Goal: Task Accomplishment & Management: Use online tool/utility

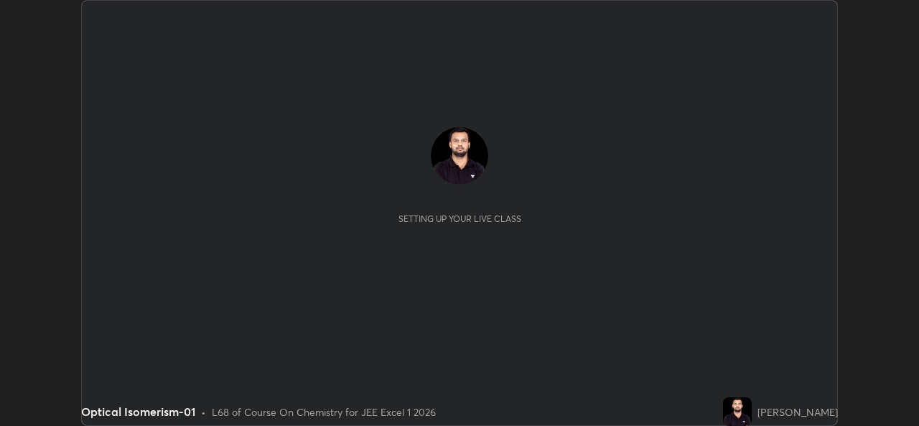
scroll to position [426, 919]
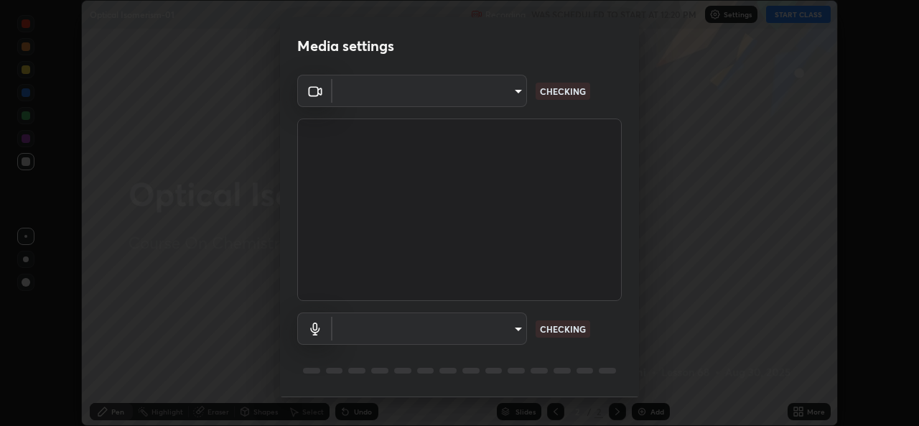
type input "1b5311a9b5640385fef1425c23754c42fb18271d2377e174ff02acca352544af"
click at [516, 327] on body "Erase all Optical Isomerism-01 Recording WAS SCHEDULED TO START AT 12:20 PM Set…" at bounding box center [459, 213] width 919 height 426
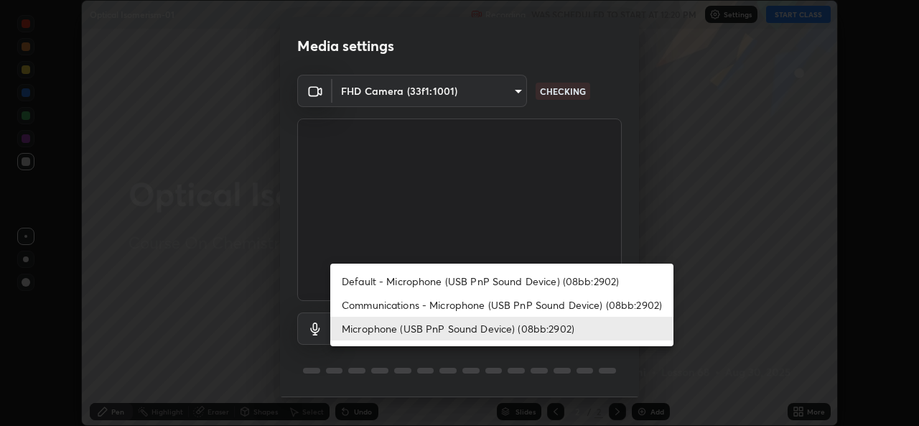
click at [520, 303] on li "Communications - Microphone (USB PnP Sound Device) (08bb:2902)" at bounding box center [501, 305] width 343 height 24
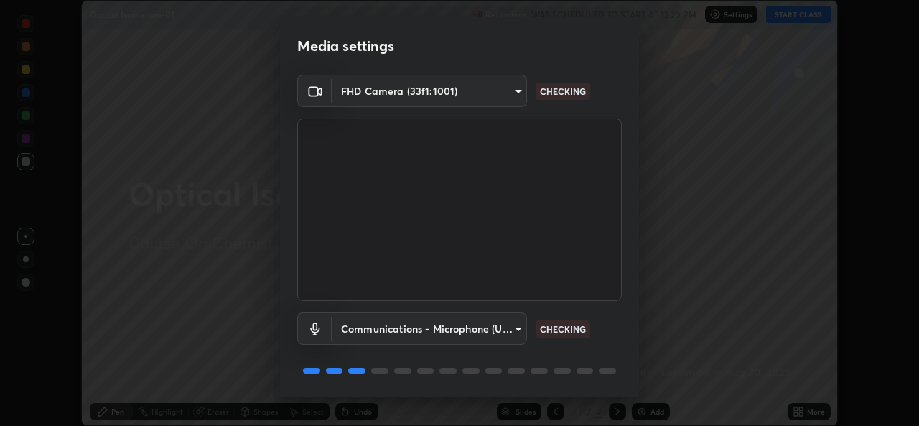
click at [521, 329] on body "Erase all Optical Isomerism-01 Recording WAS SCHEDULED TO START AT 12:20 PM Set…" at bounding box center [459, 213] width 919 height 426
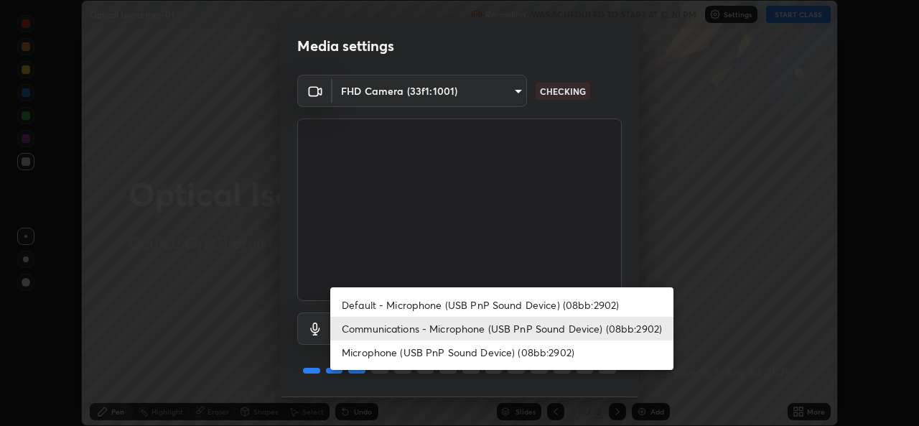
click at [514, 350] on li "Microphone (USB PnP Sound Device) (08bb:2902)" at bounding box center [501, 352] width 343 height 24
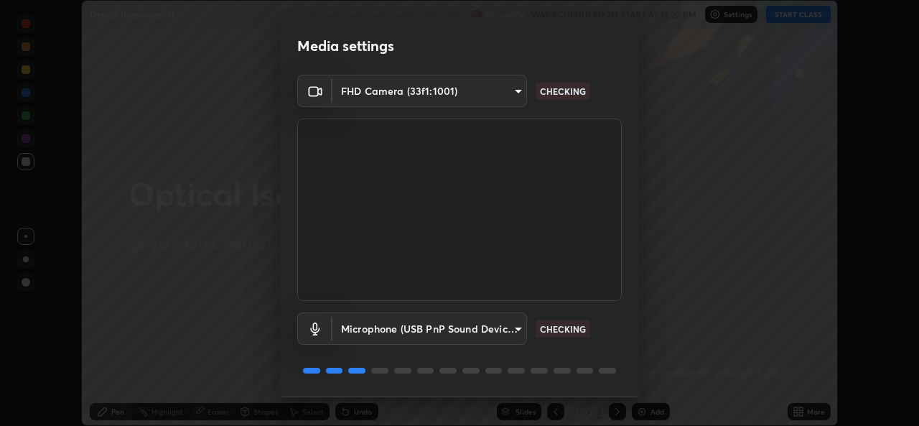
type input "24ad53f3229a6e7ae31be6b6923c0f711ac090b5ca08074ab8e1abb2a0fbc499"
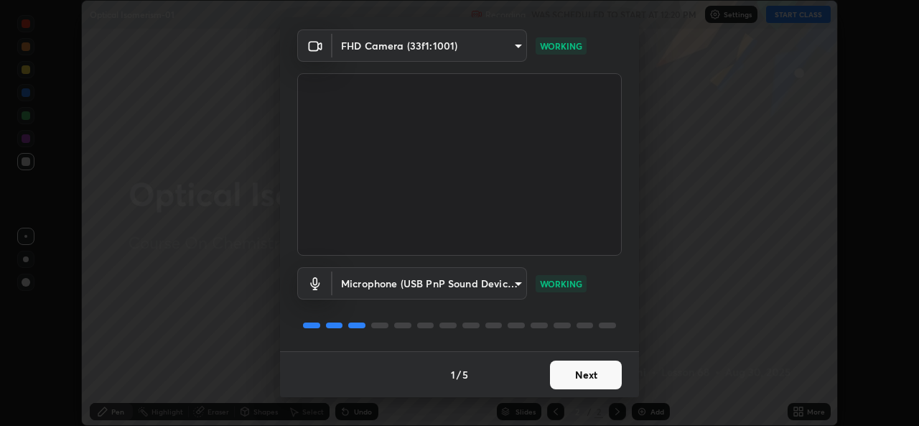
click at [574, 368] on button "Next" at bounding box center [586, 374] width 72 height 29
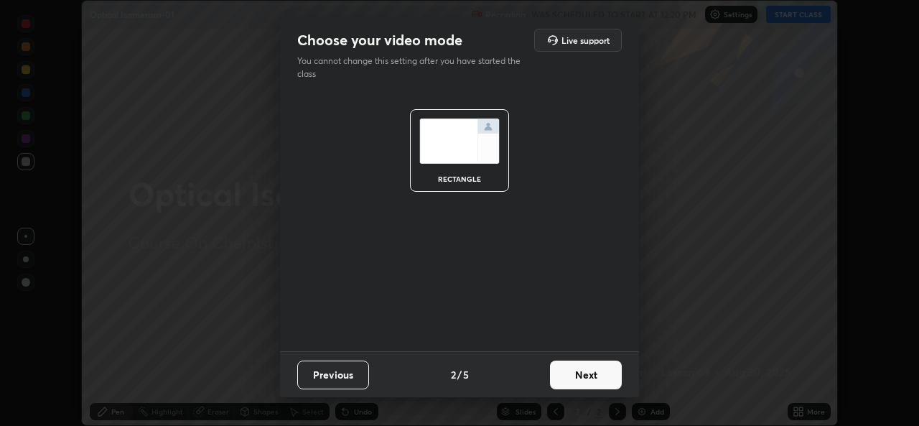
click at [574, 375] on button "Next" at bounding box center [586, 374] width 72 height 29
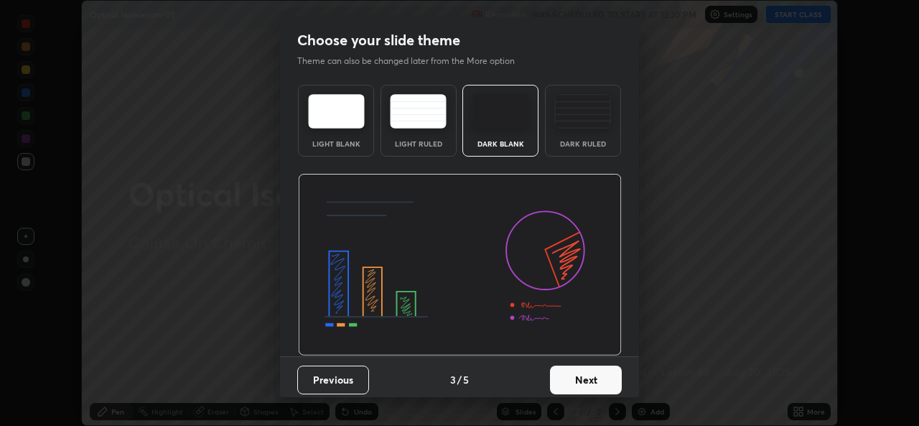
click at [584, 378] on button "Next" at bounding box center [586, 379] width 72 height 29
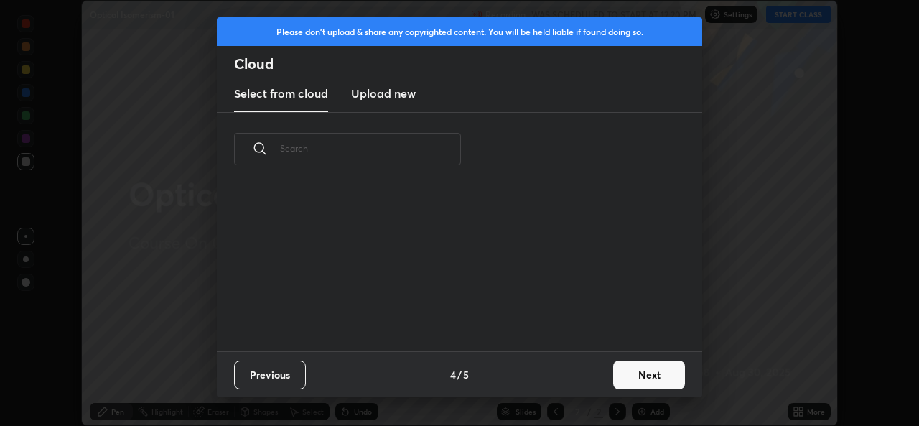
click at [621, 376] on button "Next" at bounding box center [649, 374] width 72 height 29
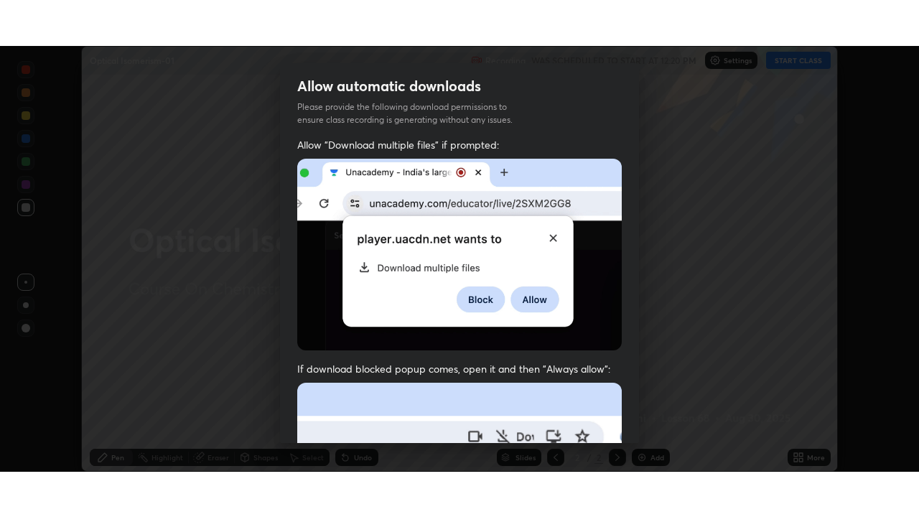
scroll to position [338, 0]
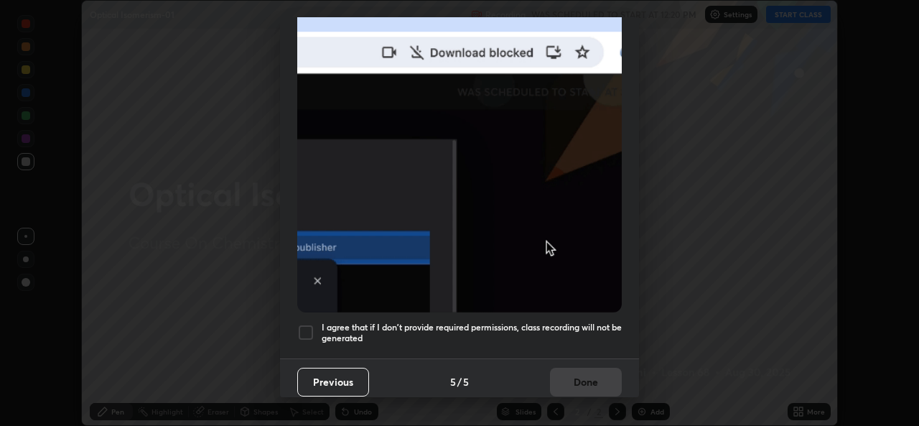
click at [554, 371] on div "Previous 5 / 5 Done" at bounding box center [459, 381] width 359 height 46
click at [428, 326] on h5 "I agree that if I don't provide required permissions, class recording will not …" at bounding box center [472, 333] width 300 height 22
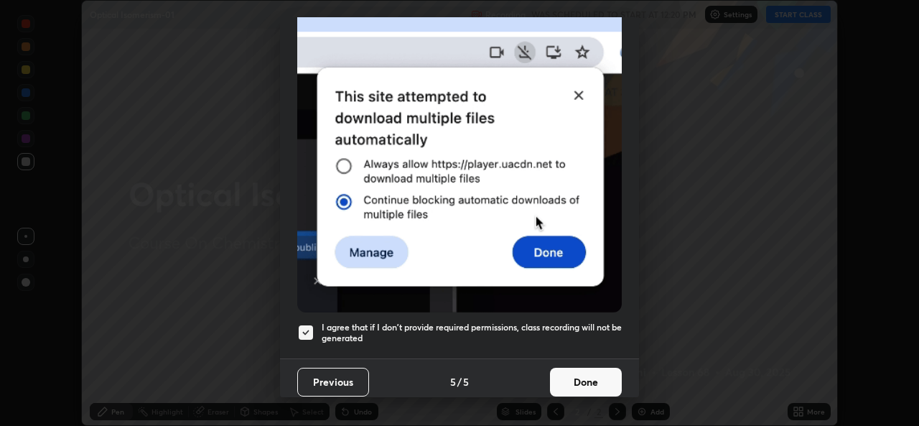
click at [562, 370] on button "Done" at bounding box center [586, 381] width 72 height 29
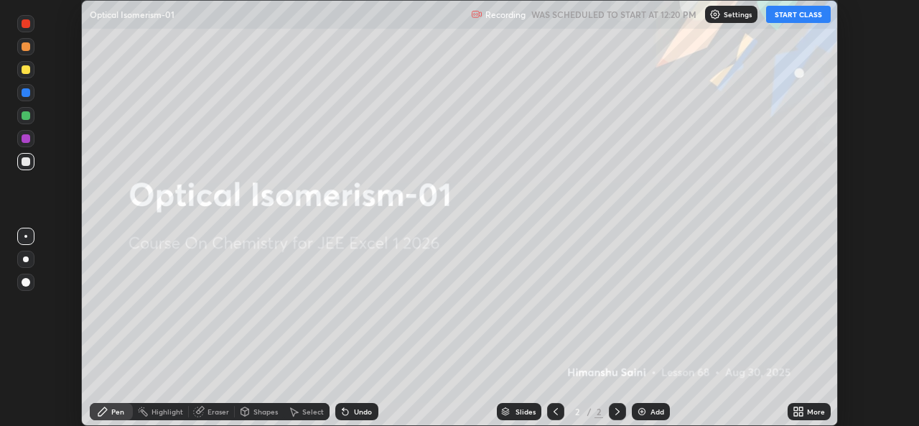
click at [795, 408] on icon at bounding box center [796, 409] width 4 height 4
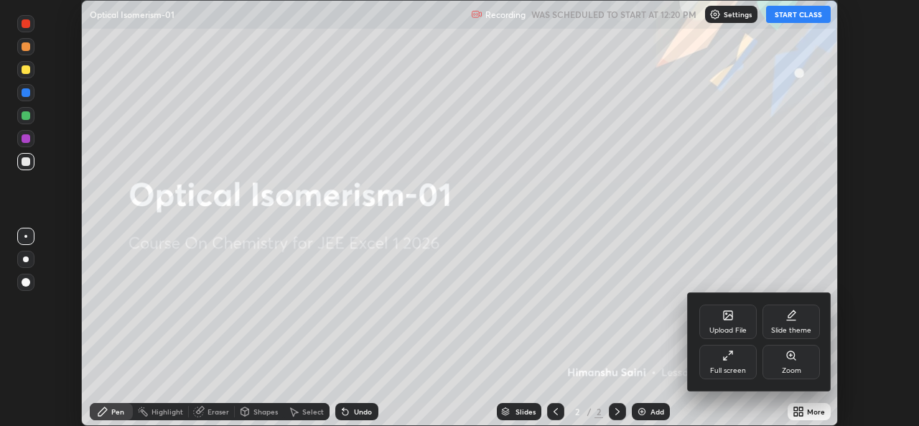
click at [720, 372] on div "Full screen" at bounding box center [728, 370] width 36 height 7
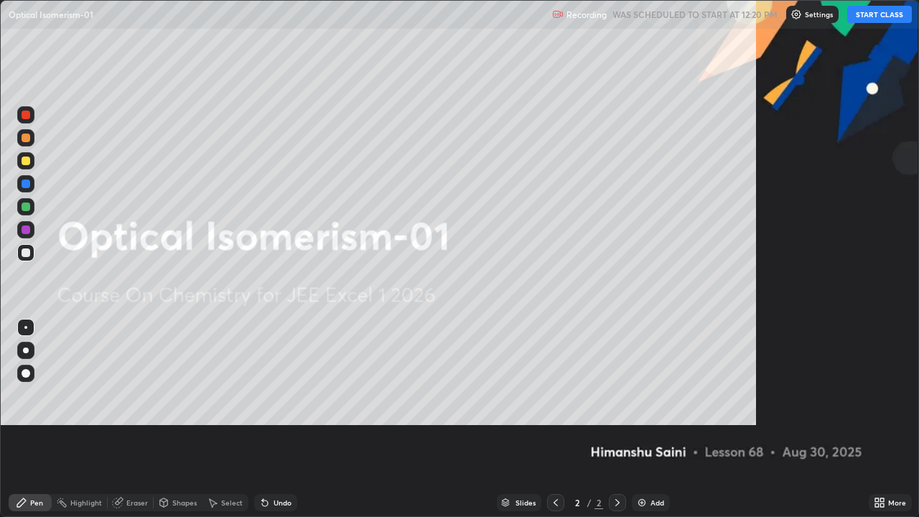
scroll to position [517, 919]
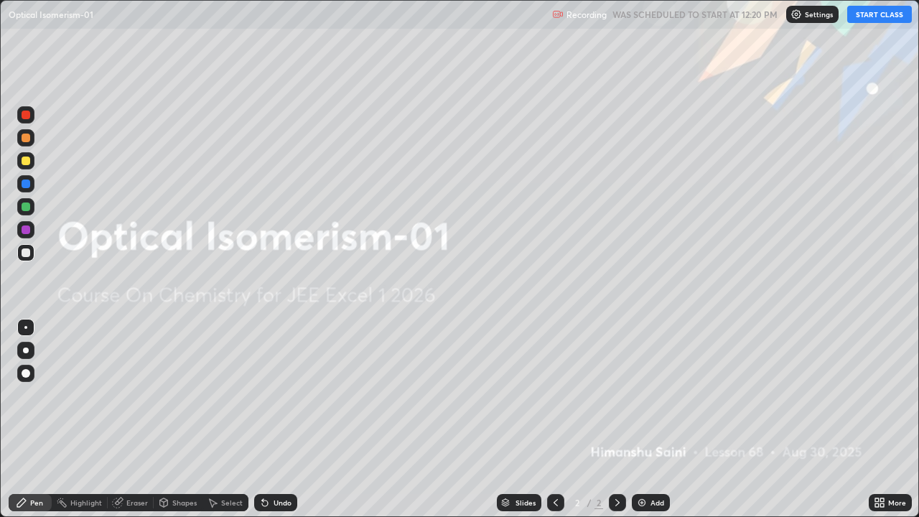
click at [876, 16] on button "START CLASS" at bounding box center [879, 14] width 65 height 17
click at [20, 372] on div at bounding box center [25, 373] width 17 height 17
click at [648, 425] on div "Add" at bounding box center [651, 502] width 38 height 17
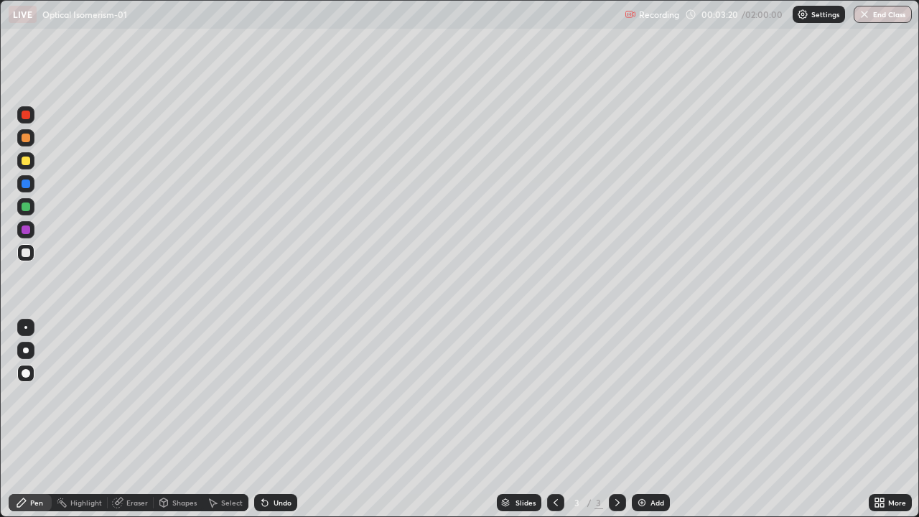
click at [26, 161] on div at bounding box center [26, 160] width 9 height 9
click at [36, 425] on div "Pen" at bounding box center [36, 502] width 13 height 7
click at [26, 253] on div at bounding box center [26, 252] width 9 height 9
click at [32, 425] on div "Pen" at bounding box center [36, 502] width 13 height 7
click at [286, 425] on div "Undo" at bounding box center [282, 502] width 18 height 7
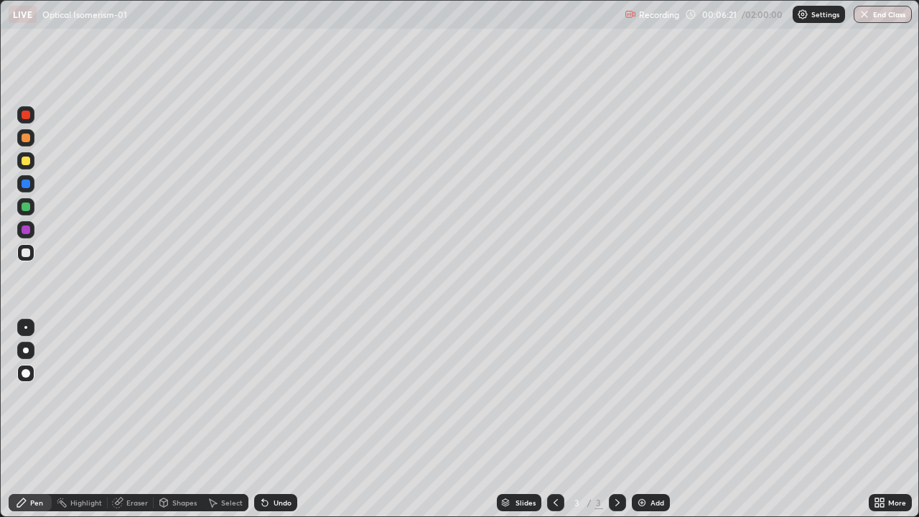
click at [268, 425] on div "Undo" at bounding box center [275, 502] width 43 height 17
click at [273, 425] on div "Undo" at bounding box center [282, 502] width 18 height 7
click at [278, 425] on div "Undo" at bounding box center [282, 502] width 18 height 7
click at [282, 425] on div "Undo" at bounding box center [282, 502] width 18 height 7
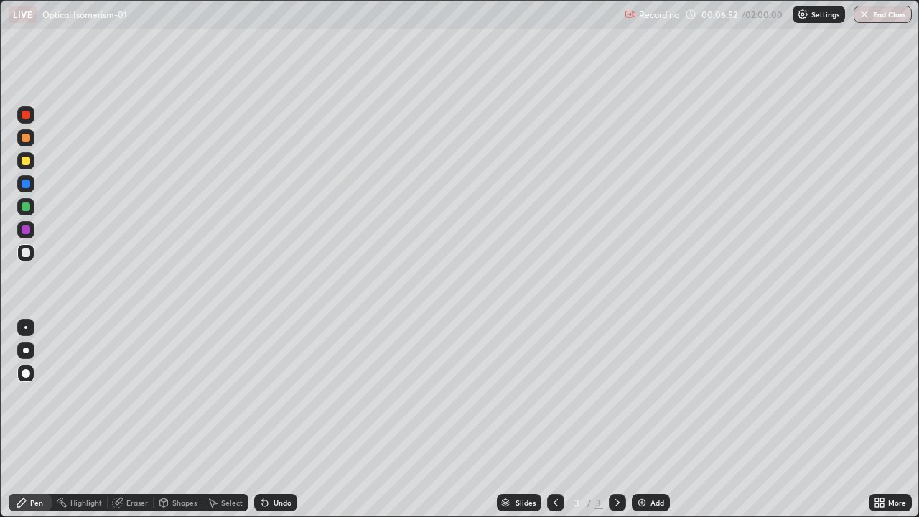
click at [138, 425] on div "Eraser" at bounding box center [137, 502] width 22 height 7
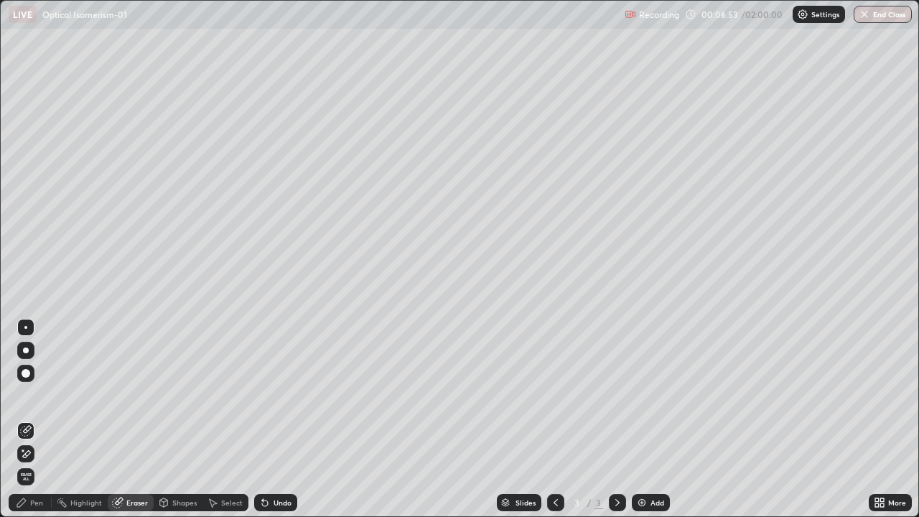
click at [26, 425] on span "Erase all" at bounding box center [26, 476] width 16 height 9
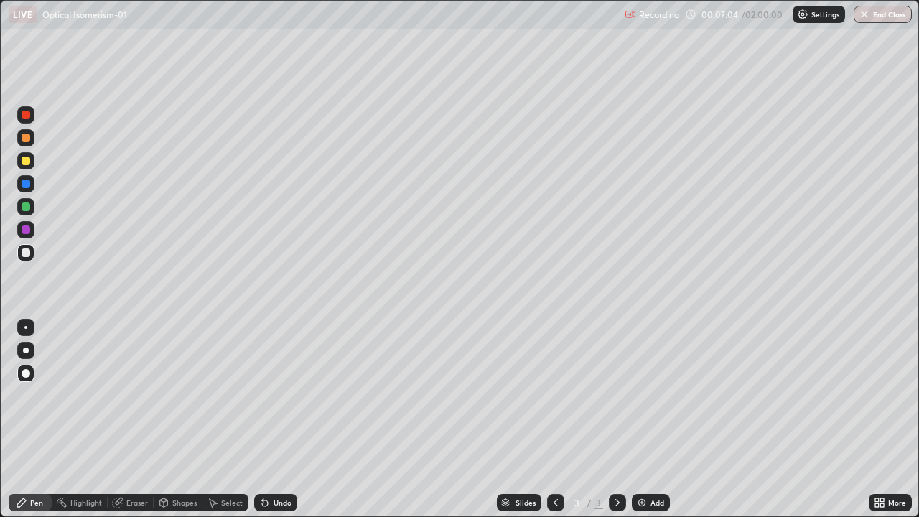
click at [29, 209] on div at bounding box center [26, 206] width 9 height 9
click at [39, 425] on div "Pen" at bounding box center [36, 502] width 13 height 7
click at [44, 425] on div "Pen" at bounding box center [30, 502] width 43 height 17
click at [27, 253] on div at bounding box center [26, 252] width 9 height 9
click at [26, 228] on div at bounding box center [26, 229] width 9 height 9
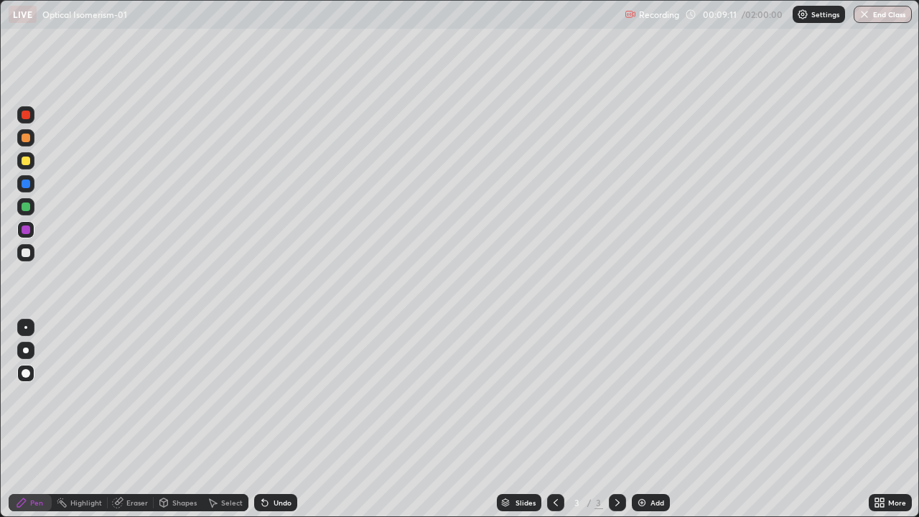
click at [28, 162] on div at bounding box center [26, 160] width 9 height 9
click at [27, 207] on div at bounding box center [26, 206] width 9 height 9
click at [23, 231] on div at bounding box center [26, 229] width 9 height 9
click at [28, 182] on div at bounding box center [26, 183] width 9 height 9
click at [278, 425] on div "Undo" at bounding box center [282, 502] width 18 height 7
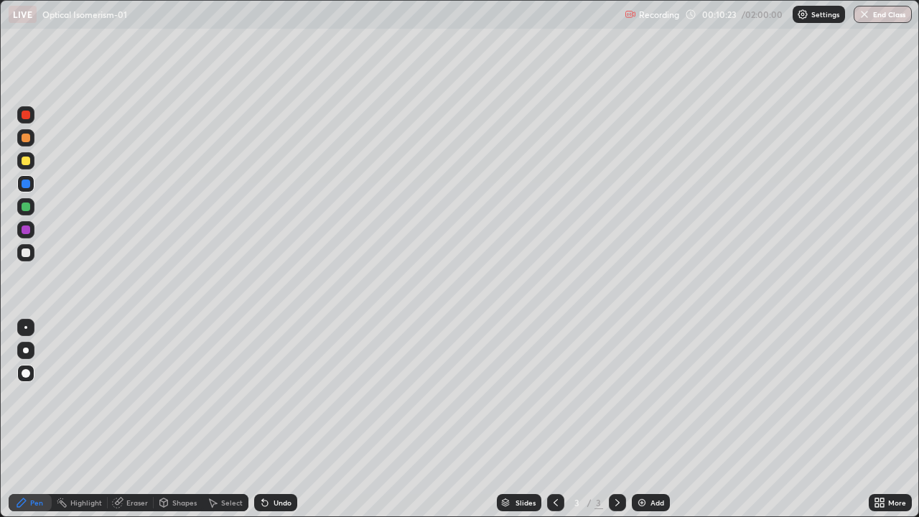
click at [275, 425] on div "Undo" at bounding box center [275, 502] width 43 height 17
click at [278, 425] on div "Undo" at bounding box center [282, 502] width 18 height 7
click at [656, 425] on div "Add" at bounding box center [657, 502] width 14 height 7
click at [27, 253] on div at bounding box center [26, 252] width 9 height 9
click at [180, 425] on div "Shapes" at bounding box center [184, 502] width 24 height 7
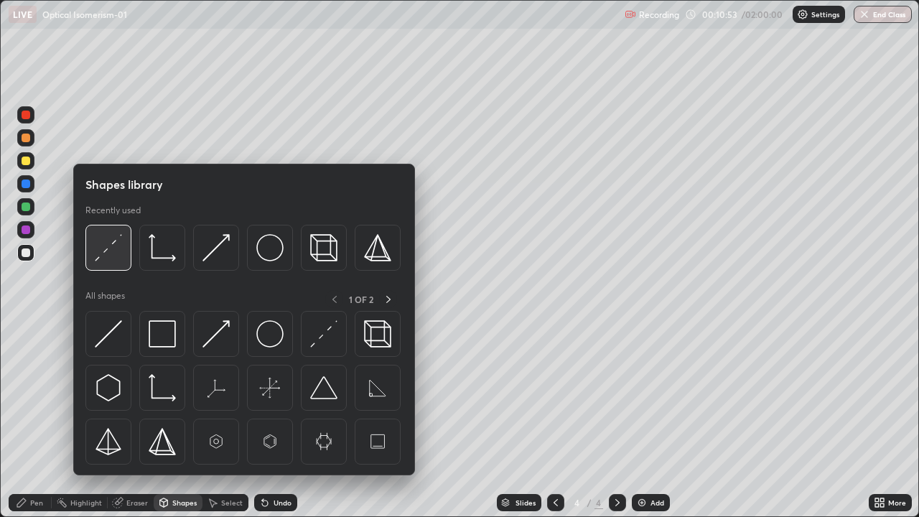
click at [108, 255] on img at bounding box center [108, 247] width 27 height 27
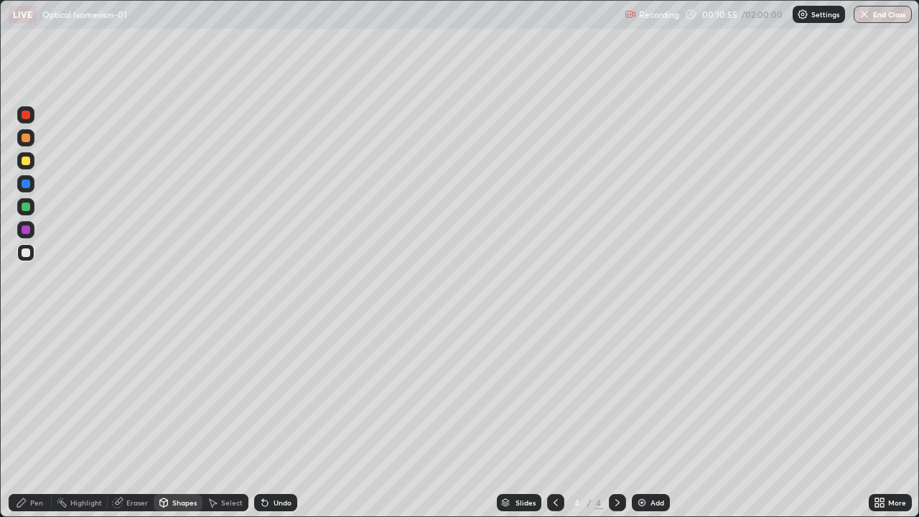
click at [41, 425] on div "Pen" at bounding box center [36, 502] width 13 height 7
click at [28, 182] on div at bounding box center [26, 183] width 9 height 9
click at [33, 159] on div at bounding box center [25, 160] width 17 height 17
click at [268, 425] on icon at bounding box center [264, 502] width 11 height 11
click at [33, 251] on div at bounding box center [25, 252] width 17 height 17
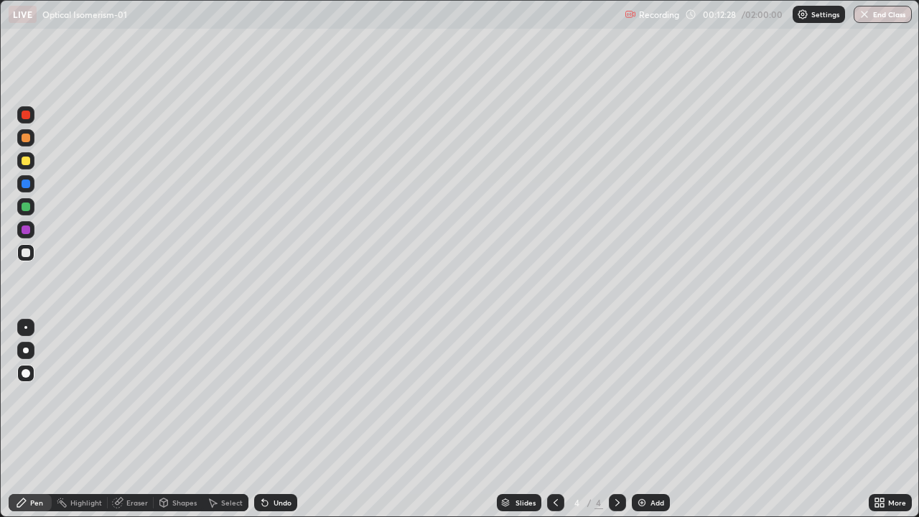
click at [277, 425] on div "Undo" at bounding box center [282, 502] width 18 height 7
click at [554, 425] on icon at bounding box center [555, 502] width 11 height 11
click at [616, 425] on icon at bounding box center [617, 502] width 4 height 7
click at [652, 425] on div "Add" at bounding box center [657, 502] width 14 height 7
click at [27, 207] on div at bounding box center [26, 206] width 9 height 9
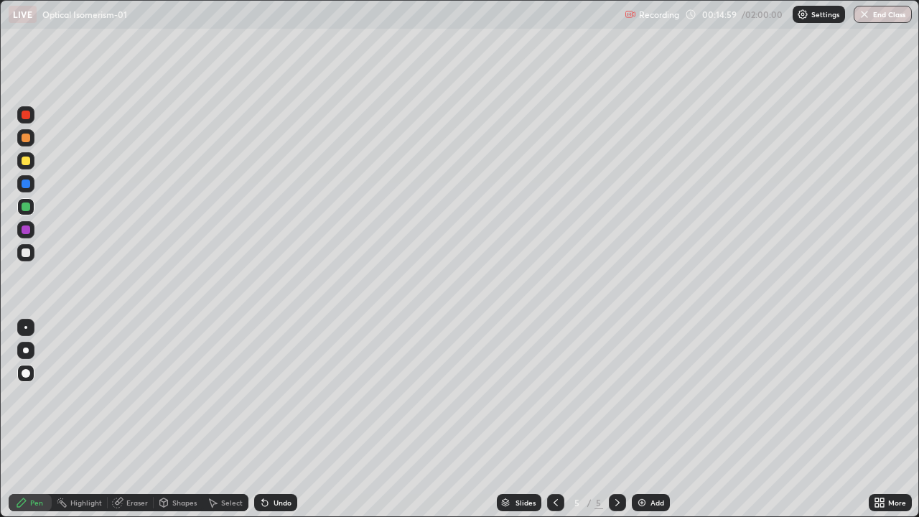
click at [24, 161] on div at bounding box center [26, 160] width 9 height 9
click at [27, 182] on div at bounding box center [26, 183] width 9 height 9
click at [28, 231] on div at bounding box center [26, 229] width 9 height 9
click at [29, 206] on div at bounding box center [26, 206] width 9 height 9
click at [27, 184] on div at bounding box center [26, 183] width 9 height 9
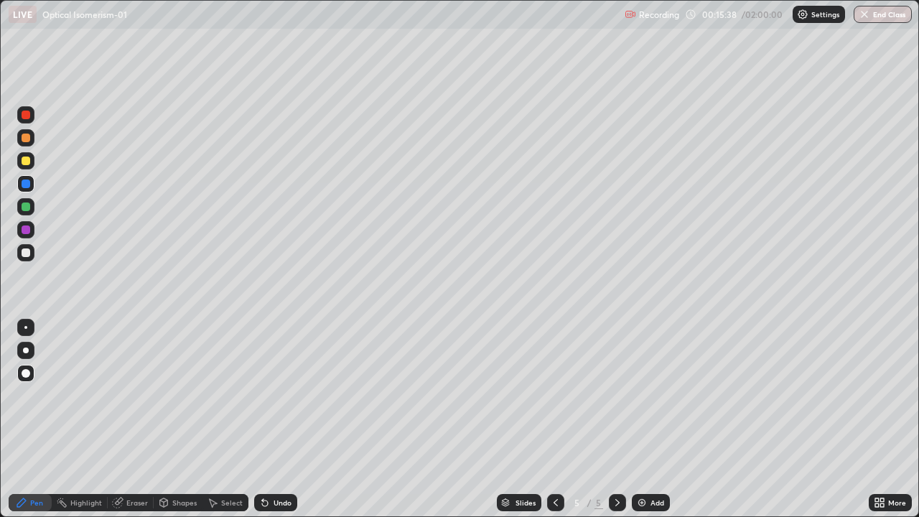
click at [27, 207] on div at bounding box center [26, 206] width 9 height 9
click at [27, 209] on div at bounding box center [26, 206] width 9 height 9
click at [650, 425] on div "Add" at bounding box center [651, 502] width 38 height 17
click at [27, 253] on div at bounding box center [26, 252] width 9 height 9
click at [41, 425] on div "Pen" at bounding box center [36, 502] width 13 height 7
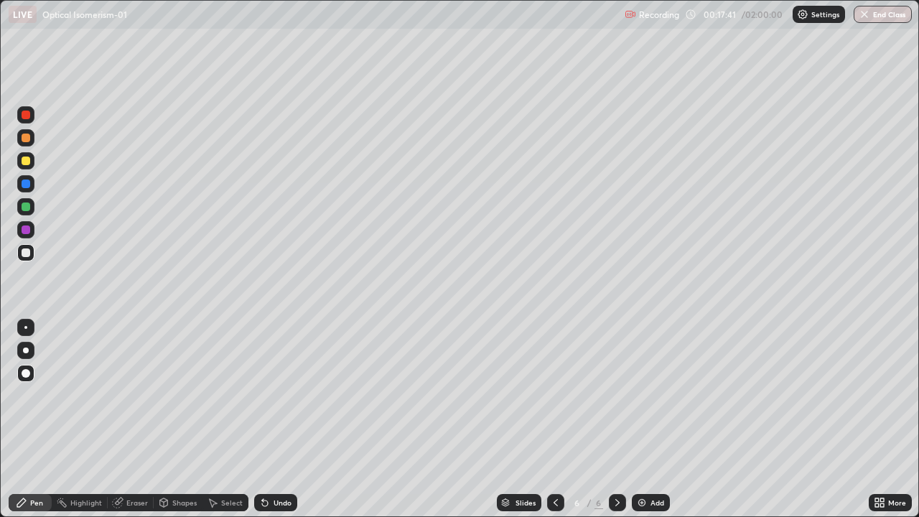
click at [282, 425] on div "Undo" at bounding box center [275, 502] width 43 height 17
click at [34, 161] on div at bounding box center [25, 160] width 17 height 17
click at [177, 425] on div "Shapes" at bounding box center [184, 502] width 24 height 7
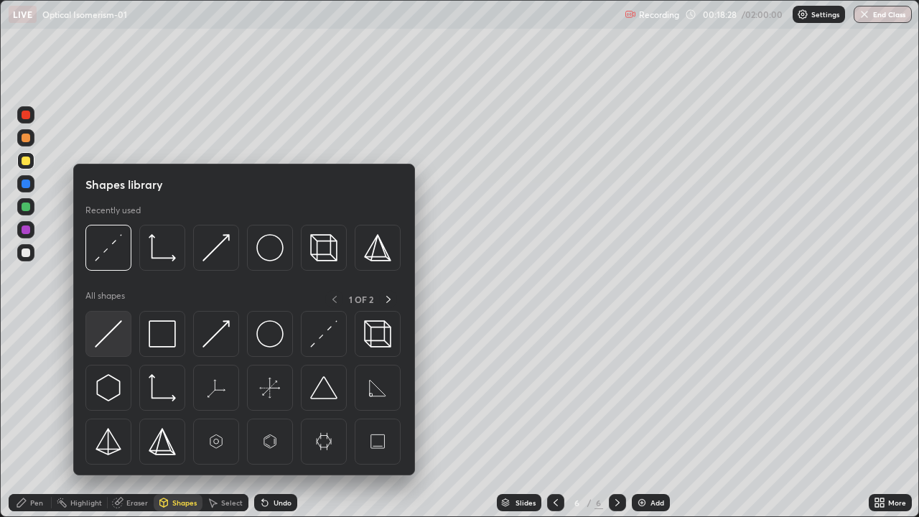
click at [111, 329] on img at bounding box center [108, 333] width 27 height 27
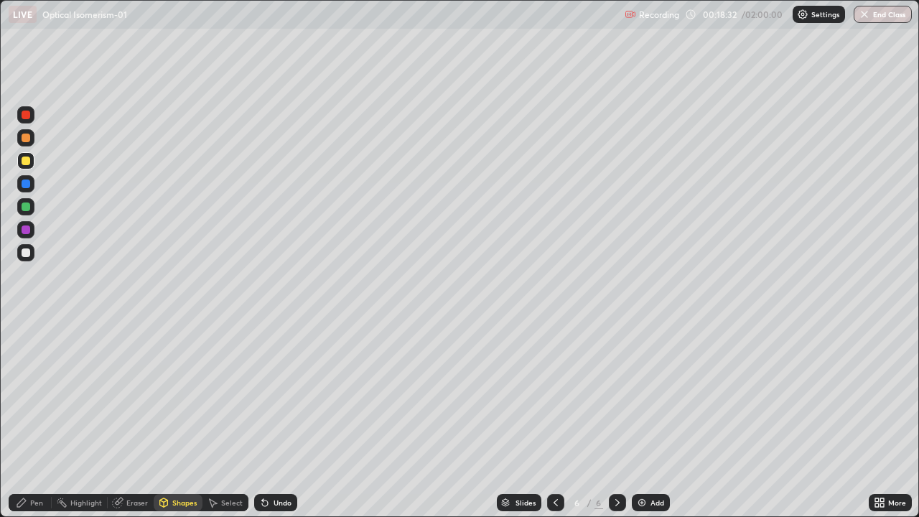
click at [36, 425] on div "Pen" at bounding box center [36, 502] width 13 height 7
click at [23, 141] on div at bounding box center [26, 137] width 9 height 9
click at [27, 253] on div at bounding box center [26, 252] width 9 height 9
click at [278, 425] on div "Undo" at bounding box center [282, 502] width 18 height 7
click at [662, 425] on div "Add" at bounding box center [657, 502] width 14 height 7
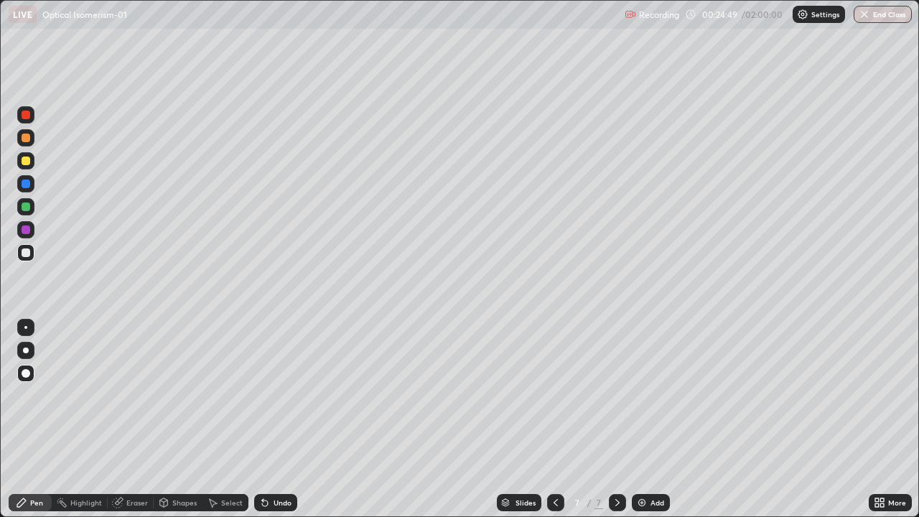
click at [33, 182] on div at bounding box center [25, 183] width 17 height 17
click at [175, 425] on div "Shapes" at bounding box center [178, 502] width 49 height 17
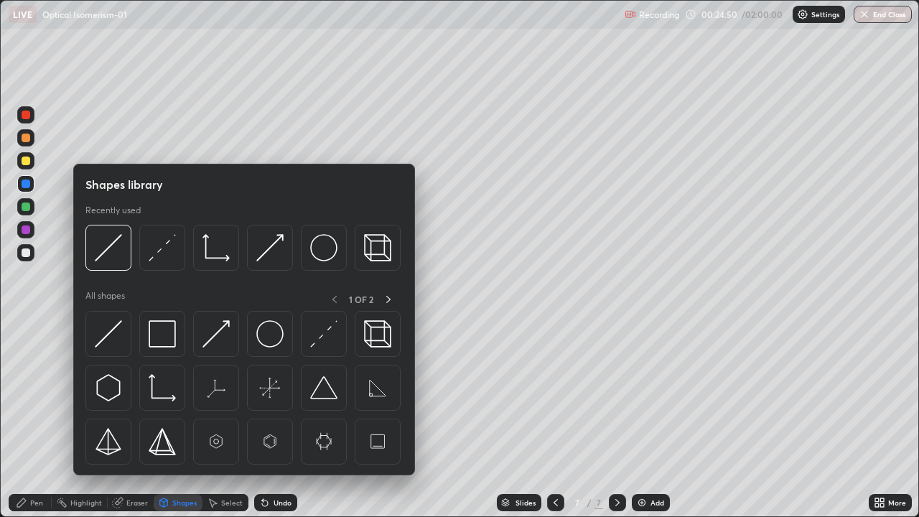
click at [121, 258] on img at bounding box center [108, 247] width 27 height 27
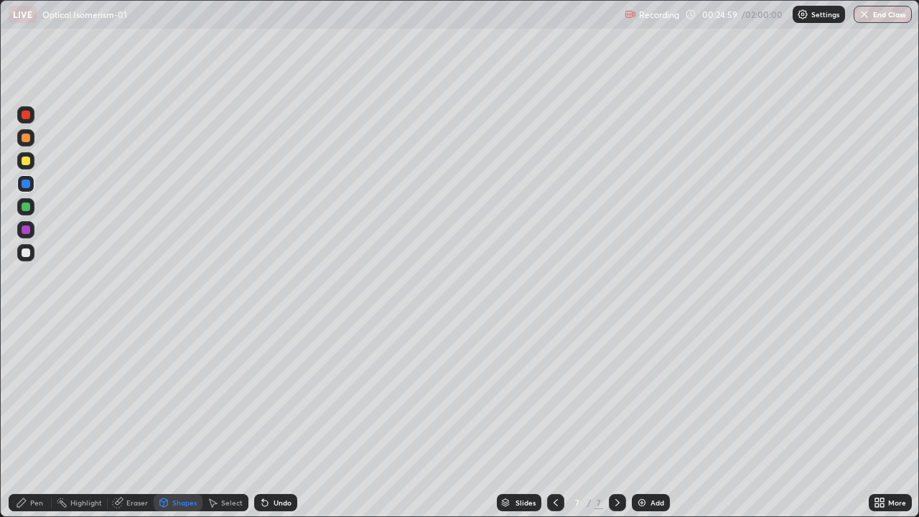
click at [32, 425] on div "Pen" at bounding box center [30, 502] width 43 height 17
click at [119, 425] on icon at bounding box center [117, 502] width 11 height 11
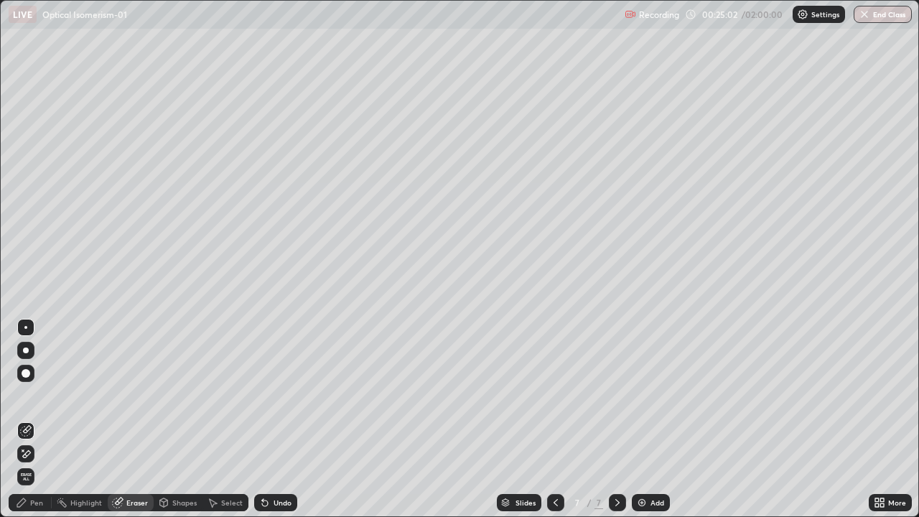
click at [44, 425] on div "Pen" at bounding box center [30, 502] width 43 height 17
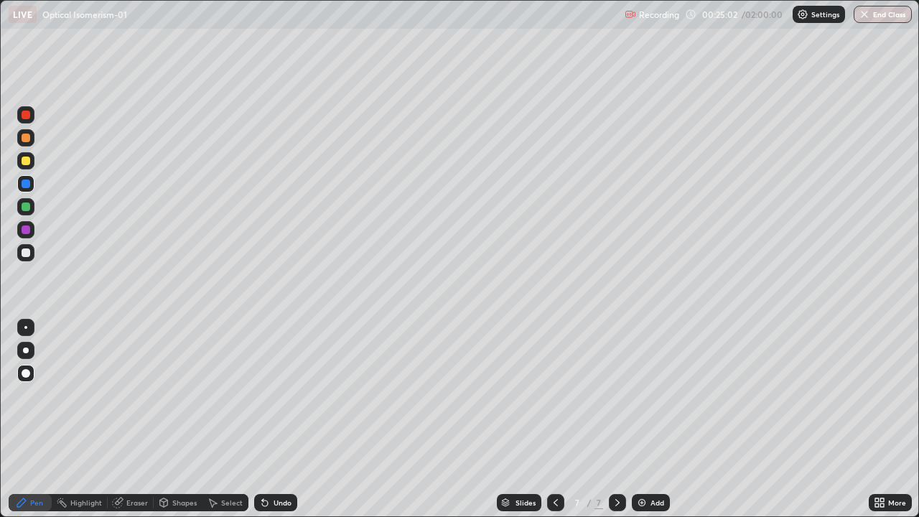
click at [25, 153] on div at bounding box center [25, 160] width 17 height 17
click at [652, 425] on div "Add" at bounding box center [651, 502] width 38 height 17
click at [554, 425] on icon at bounding box center [555, 502] width 11 height 11
click at [659, 425] on div "Add" at bounding box center [657, 502] width 14 height 7
click at [34, 255] on div at bounding box center [25, 252] width 17 height 17
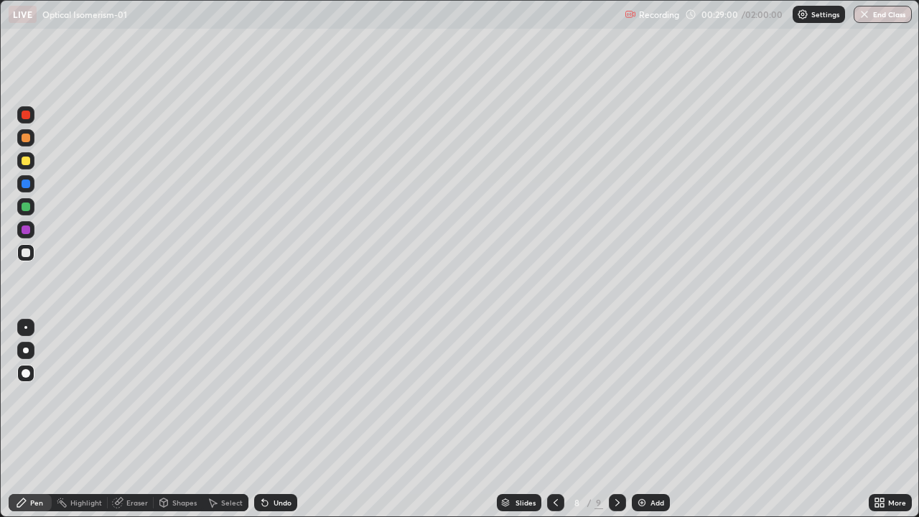
click at [33, 425] on div "Pen" at bounding box center [36, 502] width 13 height 7
click at [20, 159] on div at bounding box center [25, 160] width 17 height 17
click at [27, 252] on div at bounding box center [26, 252] width 9 height 9
click at [26, 229] on div at bounding box center [26, 229] width 9 height 9
click at [22, 184] on div at bounding box center [26, 183] width 9 height 9
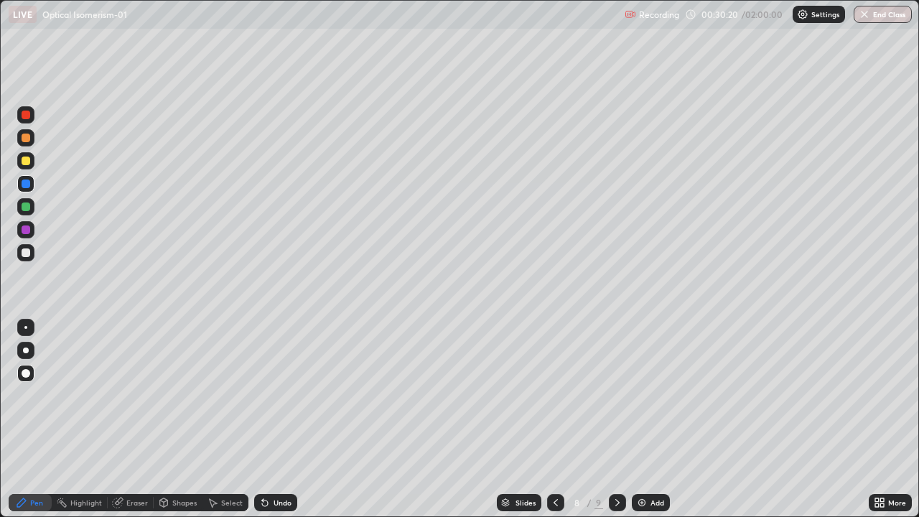
click at [167, 425] on icon at bounding box center [163, 502] width 11 height 11
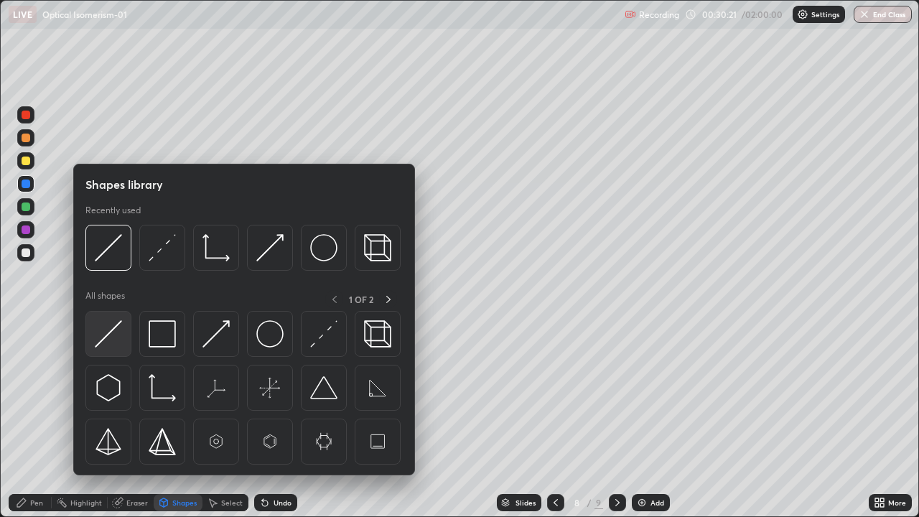
click at [108, 340] on img at bounding box center [108, 333] width 27 height 27
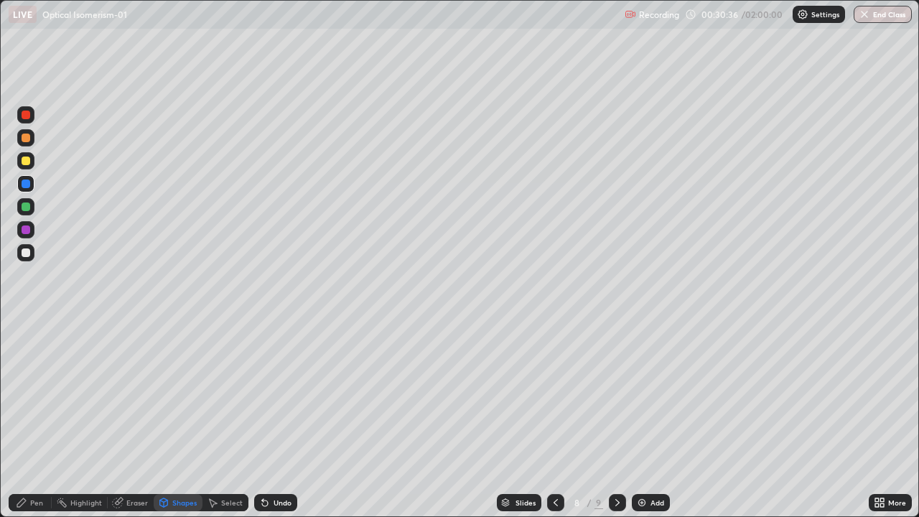
click at [557, 425] on icon at bounding box center [555, 502] width 11 height 11
click at [554, 425] on icon at bounding box center [555, 502] width 11 height 11
click at [617, 425] on icon at bounding box center [617, 502] width 11 height 11
click at [553, 425] on icon at bounding box center [555, 502] width 11 height 11
click at [554, 425] on icon at bounding box center [555, 502] width 11 height 11
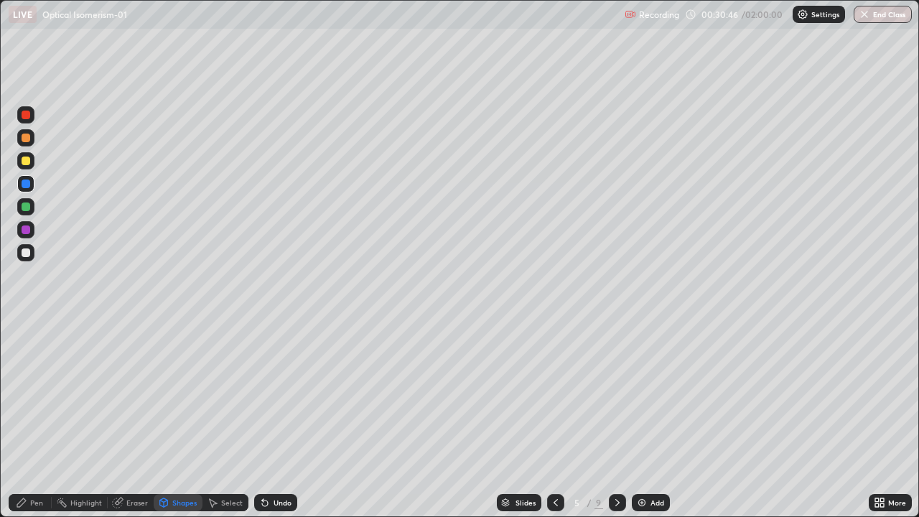
click at [616, 425] on icon at bounding box center [617, 502] width 11 height 11
click at [622, 425] on div at bounding box center [617, 502] width 17 height 17
click at [616, 425] on icon at bounding box center [617, 502] width 11 height 11
click at [40, 425] on div "Pen" at bounding box center [36, 502] width 13 height 7
click at [24, 159] on div at bounding box center [26, 160] width 9 height 9
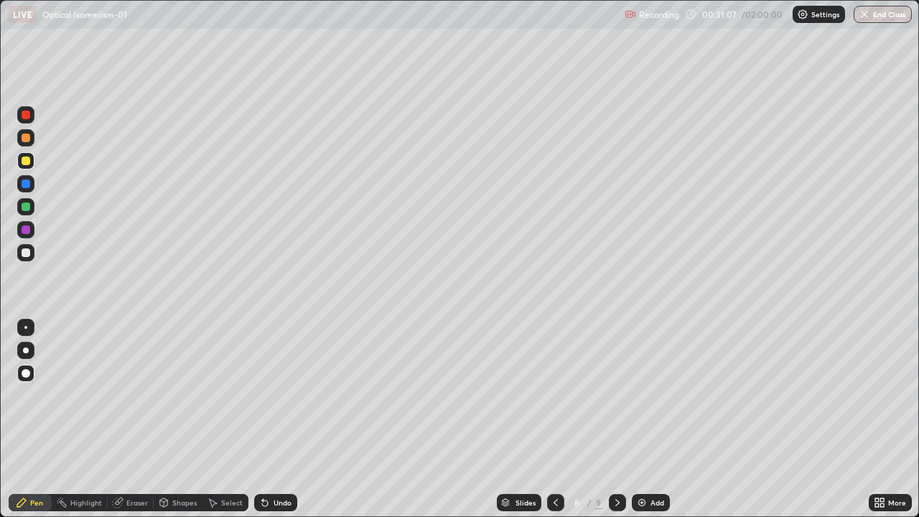
click at [24, 182] on div at bounding box center [26, 183] width 9 height 9
click at [25, 208] on div at bounding box center [26, 206] width 9 height 9
click at [28, 250] on div at bounding box center [26, 252] width 9 height 9
click at [23, 161] on div at bounding box center [26, 160] width 9 height 9
click at [130, 425] on div "Eraser" at bounding box center [137, 502] width 22 height 7
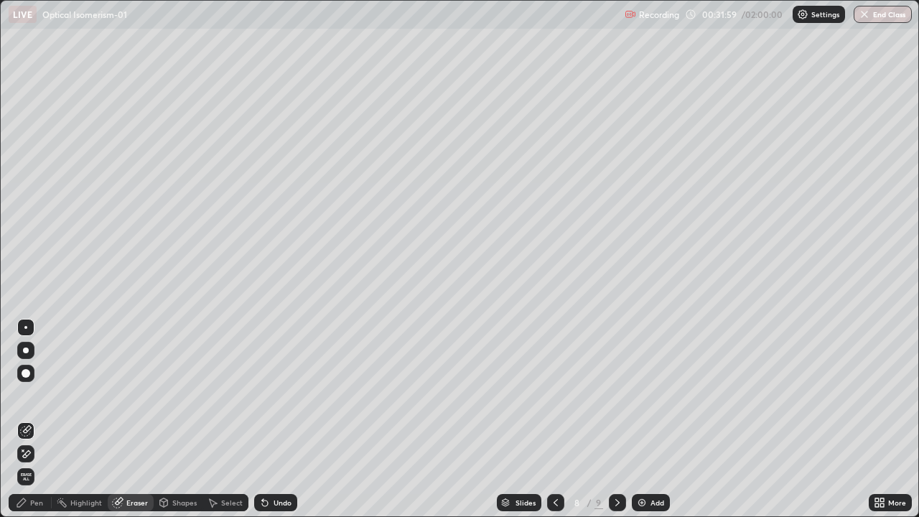
click at [32, 425] on div "Pen" at bounding box center [36, 502] width 13 height 7
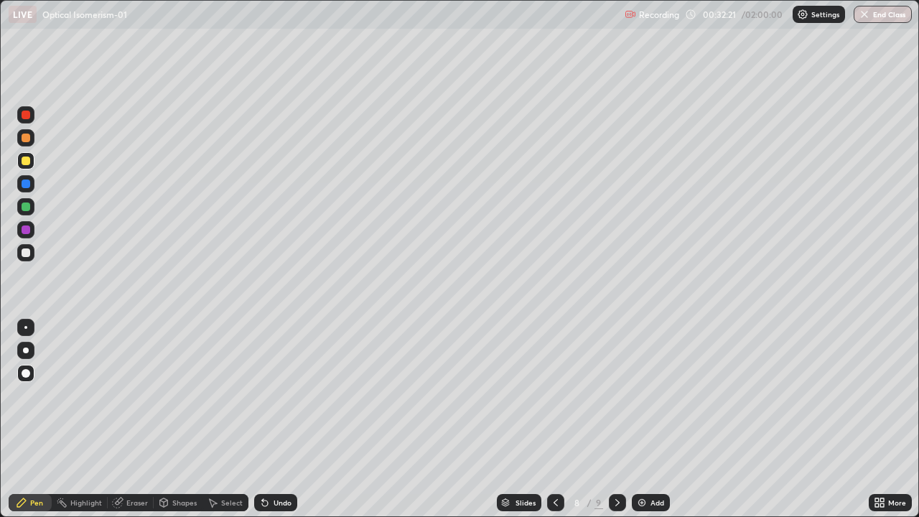
click at [24, 184] on div at bounding box center [26, 183] width 9 height 9
click at [26, 227] on div at bounding box center [26, 229] width 9 height 9
click at [24, 212] on div at bounding box center [25, 206] width 17 height 17
click at [273, 425] on div "Undo" at bounding box center [282, 502] width 18 height 7
click at [263, 425] on icon at bounding box center [265, 503] width 6 height 6
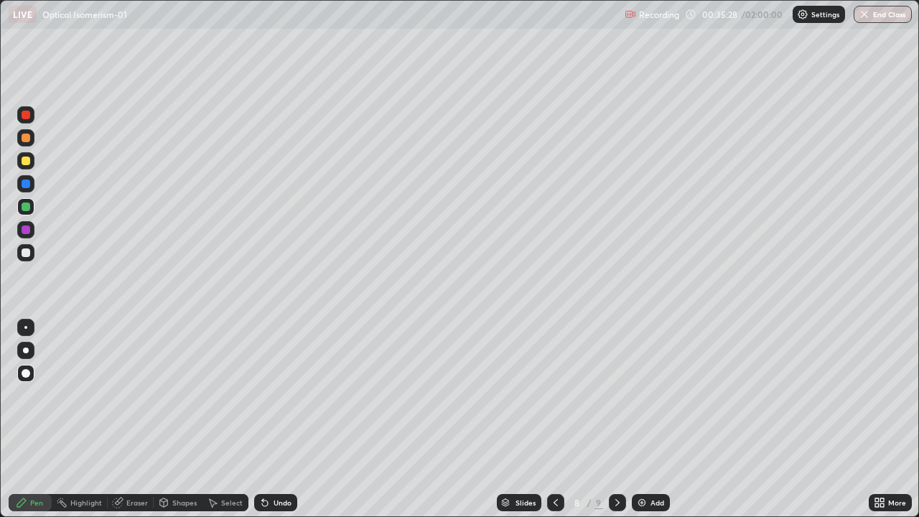
click at [275, 425] on div "Undo" at bounding box center [282, 502] width 18 height 7
click at [276, 425] on div "Undo" at bounding box center [282, 502] width 18 height 7
click at [278, 425] on div "Undo" at bounding box center [282, 502] width 18 height 7
click at [278, 425] on div "Undo" at bounding box center [275, 502] width 43 height 17
click at [279, 425] on div "Undo" at bounding box center [275, 502] width 43 height 17
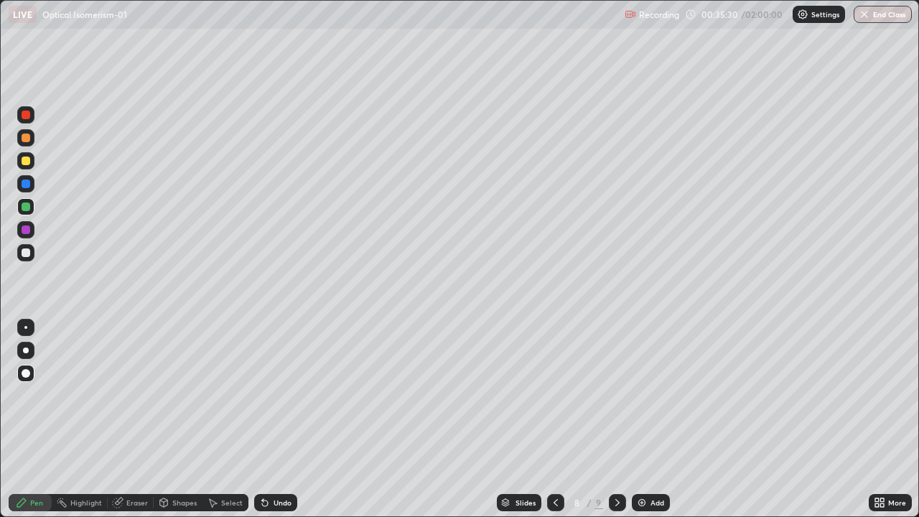
click at [279, 425] on div "Undo" at bounding box center [275, 502] width 43 height 17
click at [278, 425] on div "Undo" at bounding box center [275, 502] width 43 height 17
click at [26, 256] on div at bounding box center [26, 252] width 9 height 9
click at [27, 230] on div at bounding box center [26, 229] width 9 height 9
click at [228, 425] on div "Select" at bounding box center [232, 502] width 22 height 7
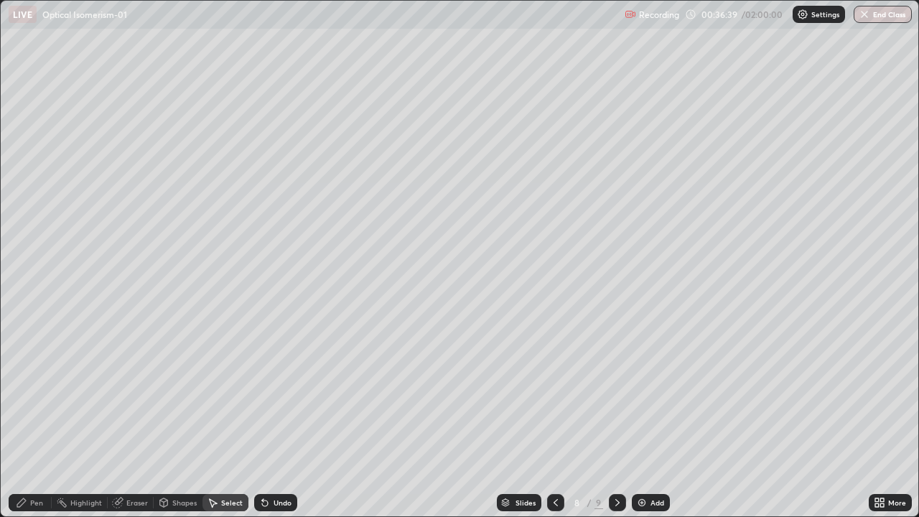
click at [228, 425] on div "Select" at bounding box center [232, 502] width 22 height 7
click at [230, 425] on div "Select" at bounding box center [232, 502] width 22 height 7
click at [273, 425] on div "Undo" at bounding box center [282, 502] width 18 height 7
click at [276, 425] on div "Undo" at bounding box center [275, 502] width 43 height 17
click at [279, 425] on div "Undo" at bounding box center [275, 502] width 43 height 17
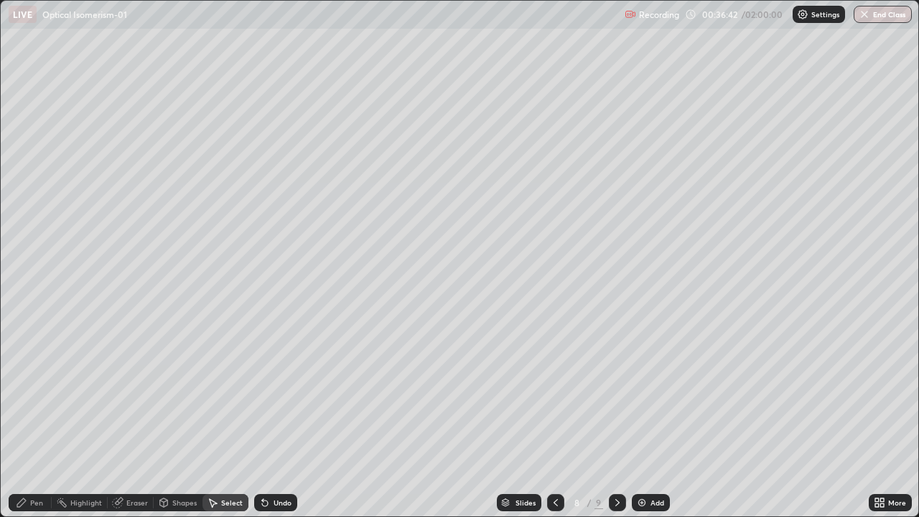
click at [276, 425] on div "Undo" at bounding box center [275, 502] width 43 height 17
click at [273, 425] on div "Undo" at bounding box center [282, 502] width 18 height 7
click at [42, 425] on div "Pen" at bounding box center [36, 502] width 13 height 7
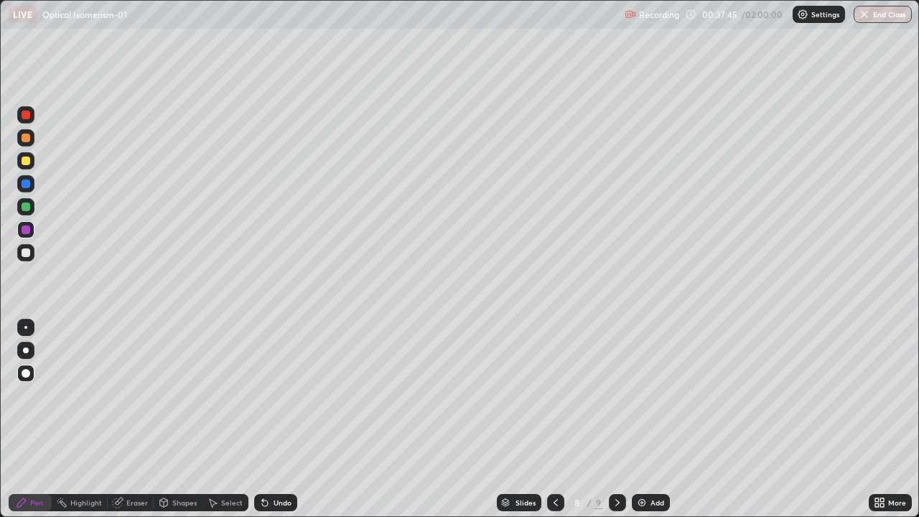
click at [651, 425] on div "Add" at bounding box center [651, 502] width 38 height 17
click at [24, 255] on div at bounding box center [26, 252] width 9 height 9
click at [38, 425] on div "Pen" at bounding box center [36, 502] width 13 height 7
click at [25, 212] on div at bounding box center [25, 206] width 17 height 17
click at [276, 425] on div "Undo" at bounding box center [275, 502] width 43 height 17
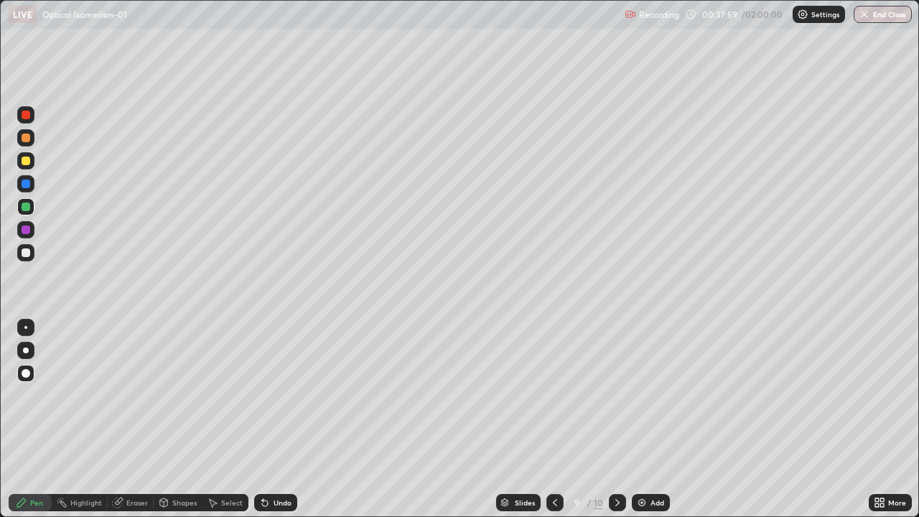
click at [27, 161] on div at bounding box center [26, 160] width 9 height 9
click at [24, 249] on div at bounding box center [26, 252] width 9 height 9
click at [34, 233] on div at bounding box center [25, 229] width 17 height 17
click at [23, 167] on div at bounding box center [25, 160] width 17 height 17
click at [25, 184] on div at bounding box center [26, 183] width 9 height 9
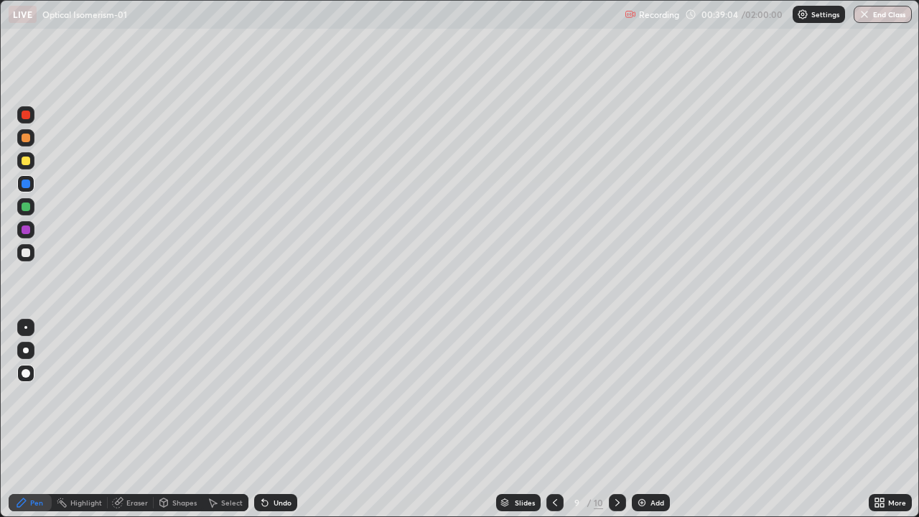
click at [25, 162] on div at bounding box center [26, 160] width 9 height 9
click at [27, 185] on div at bounding box center [26, 183] width 9 height 9
click at [29, 250] on div at bounding box center [26, 252] width 9 height 9
click at [171, 425] on div "Shapes" at bounding box center [178, 502] width 49 height 17
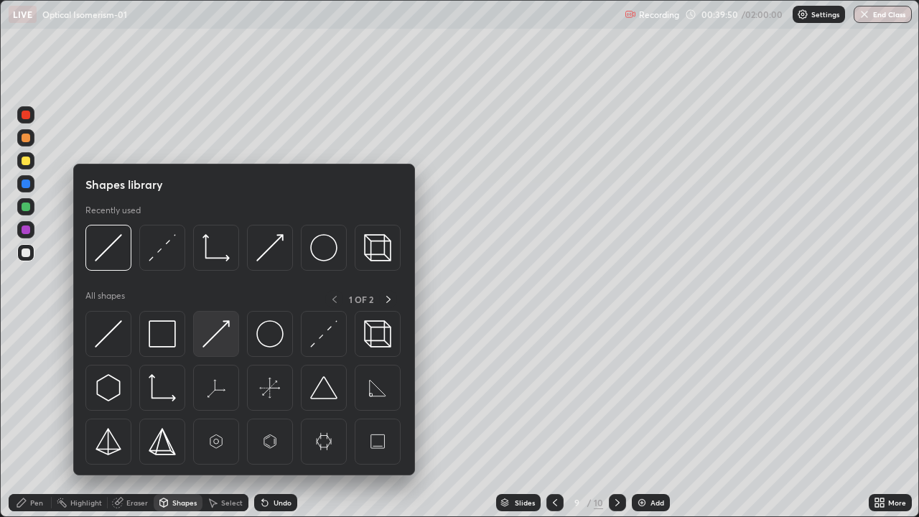
click at [210, 327] on img at bounding box center [215, 333] width 27 height 27
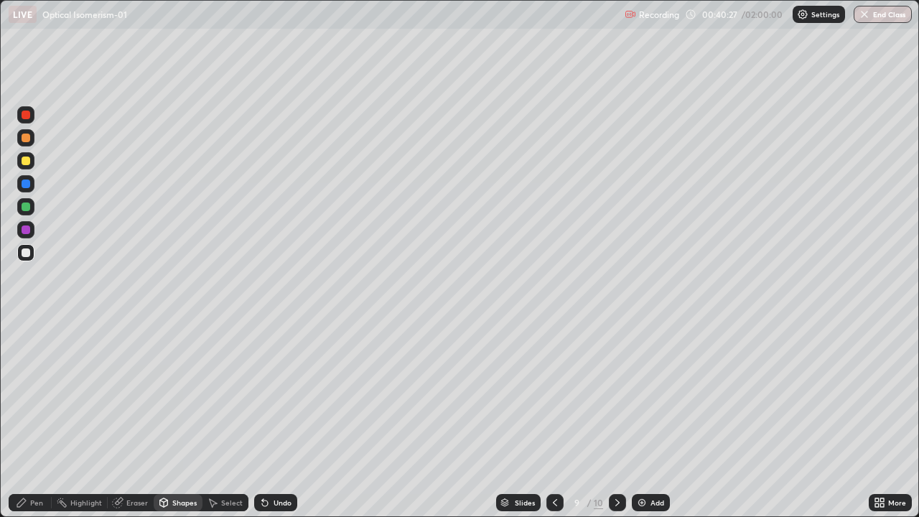
click at [273, 425] on div "Undo" at bounding box center [282, 502] width 18 height 7
click at [277, 425] on div "Undo" at bounding box center [282, 502] width 18 height 7
click at [281, 425] on div "Undo" at bounding box center [282, 502] width 18 height 7
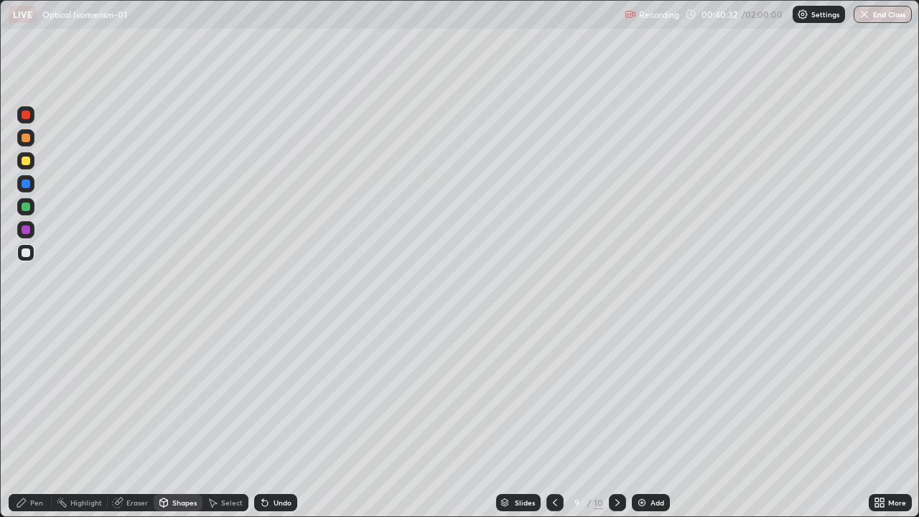
click at [281, 425] on div "Undo" at bounding box center [275, 502] width 43 height 17
click at [278, 425] on div "Undo" at bounding box center [275, 502] width 43 height 17
click at [642, 425] on img at bounding box center [641, 502] width 11 height 11
click at [554, 425] on icon at bounding box center [555, 502] width 4 height 7
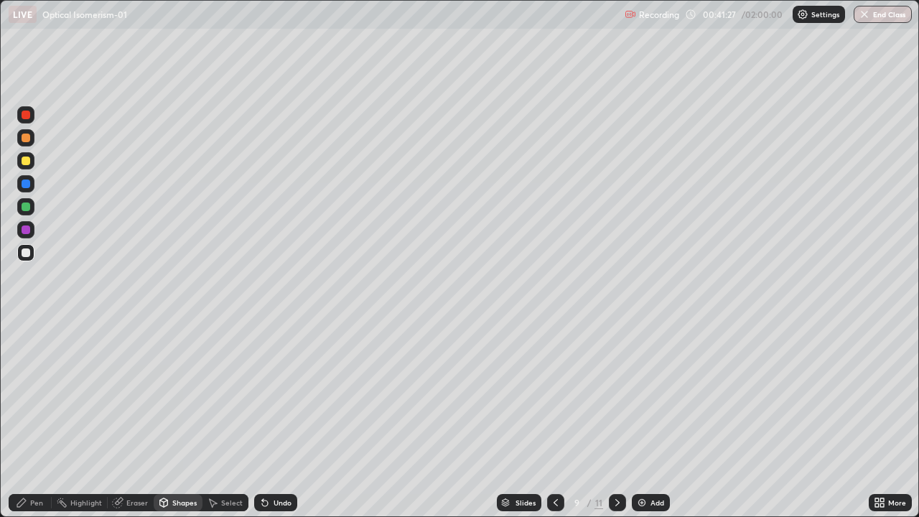
click at [616, 425] on icon at bounding box center [617, 502] width 11 height 11
click at [32, 425] on div "Pen" at bounding box center [30, 502] width 43 height 17
click at [28, 255] on div at bounding box center [26, 252] width 9 height 9
click at [28, 161] on div at bounding box center [26, 160] width 9 height 9
click at [29, 253] on div at bounding box center [26, 252] width 9 height 9
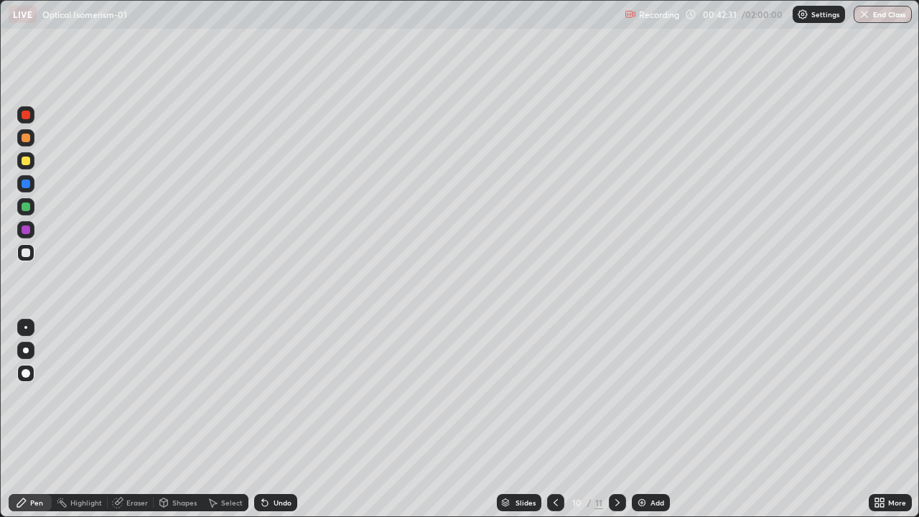
click at [25, 231] on div at bounding box center [26, 229] width 9 height 9
click at [32, 257] on div at bounding box center [25, 252] width 17 height 17
click at [23, 182] on div at bounding box center [26, 183] width 9 height 9
click at [27, 205] on div at bounding box center [26, 206] width 9 height 9
click at [281, 425] on div "Undo" at bounding box center [282, 502] width 18 height 7
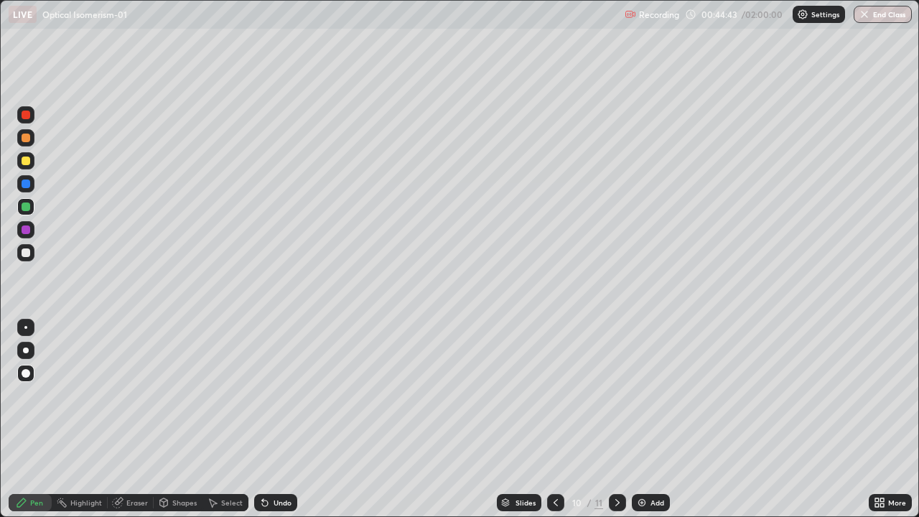
click at [282, 425] on div "Undo" at bounding box center [282, 502] width 18 height 7
click at [283, 425] on div "Undo" at bounding box center [282, 502] width 18 height 7
click at [27, 184] on div at bounding box center [26, 183] width 9 height 9
click at [27, 156] on div at bounding box center [26, 160] width 9 height 9
click at [19, 187] on div at bounding box center [25, 183] width 17 height 17
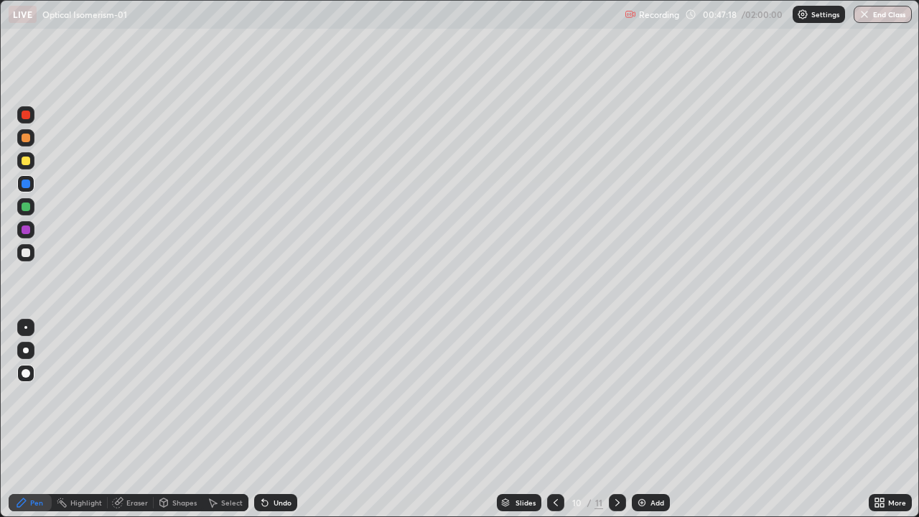
click at [282, 425] on div "Undo" at bounding box center [282, 502] width 18 height 7
click at [277, 425] on div "Undo" at bounding box center [275, 502] width 43 height 17
click at [278, 425] on div "Undo" at bounding box center [275, 502] width 43 height 17
click at [655, 425] on div "Add" at bounding box center [657, 502] width 14 height 7
click at [26, 253] on div at bounding box center [26, 252] width 9 height 9
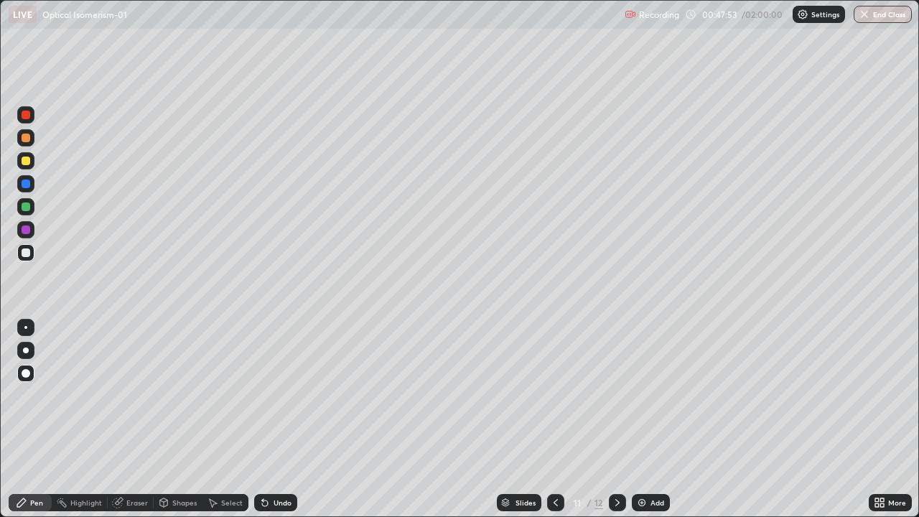
click at [280, 425] on div "Undo" at bounding box center [282, 502] width 18 height 7
click at [653, 425] on div "Add" at bounding box center [657, 502] width 14 height 7
click at [26, 158] on div at bounding box center [26, 160] width 9 height 9
click at [19, 250] on div at bounding box center [25, 252] width 17 height 17
click at [28, 250] on div at bounding box center [26, 252] width 9 height 9
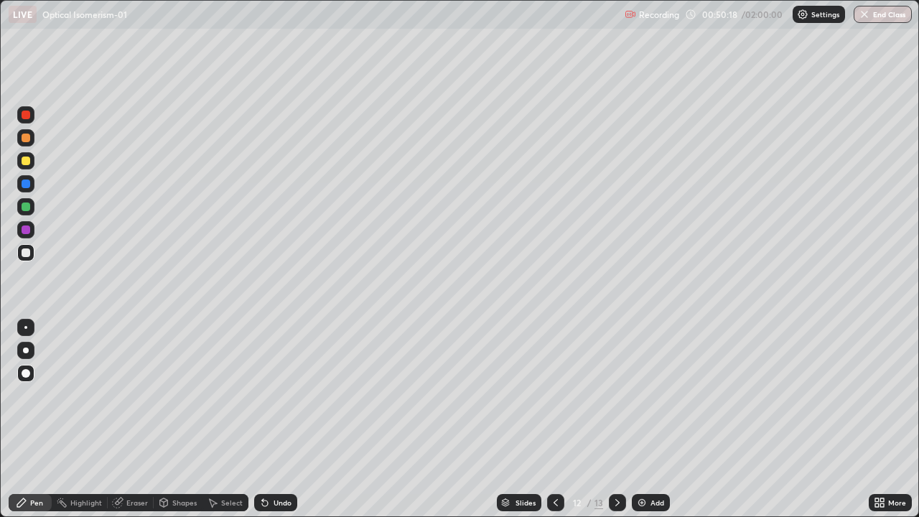
click at [27, 231] on div at bounding box center [26, 229] width 9 height 9
click at [267, 425] on icon at bounding box center [264, 502] width 11 height 11
click at [263, 425] on icon at bounding box center [265, 503] width 6 height 6
click at [265, 425] on div "Undo" at bounding box center [275, 502] width 43 height 17
click at [261, 425] on icon at bounding box center [264, 502] width 11 height 11
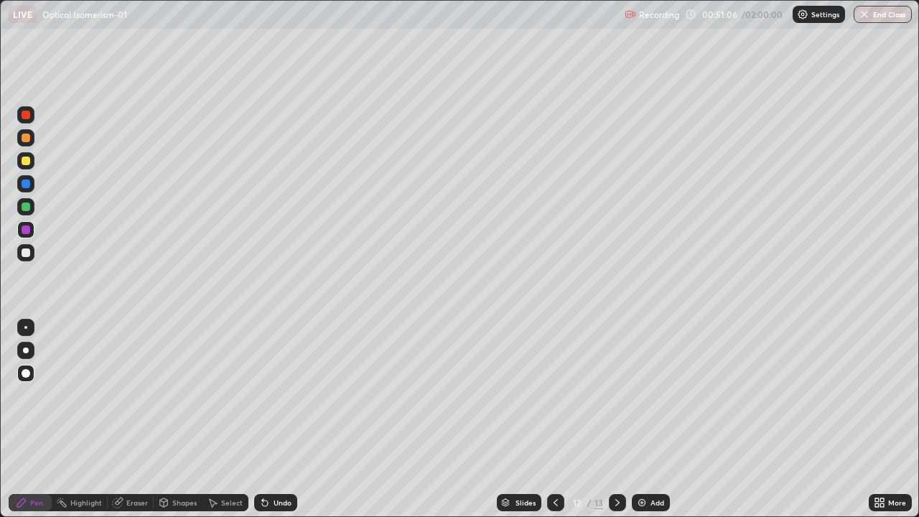
click at [259, 425] on icon at bounding box center [264, 502] width 11 height 11
click at [26, 161] on div at bounding box center [26, 160] width 9 height 9
click at [40, 425] on div "Pen" at bounding box center [36, 502] width 13 height 7
click at [27, 253] on div at bounding box center [26, 252] width 9 height 9
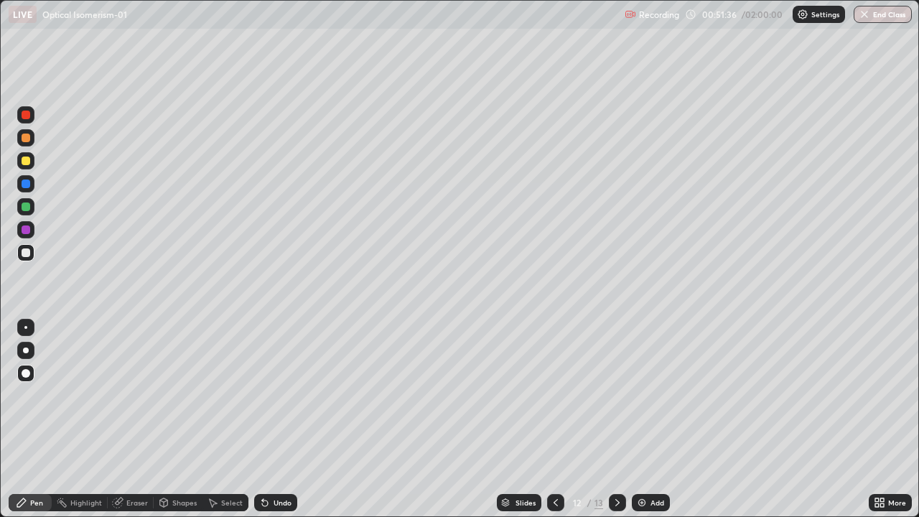
click at [284, 425] on div "Undo" at bounding box center [275, 502] width 43 height 17
click at [279, 425] on div "Undo" at bounding box center [282, 502] width 18 height 7
click at [26, 425] on icon at bounding box center [21, 502] width 11 height 11
click at [24, 232] on div at bounding box center [26, 229] width 9 height 9
click at [276, 425] on div "Undo" at bounding box center [282, 502] width 18 height 7
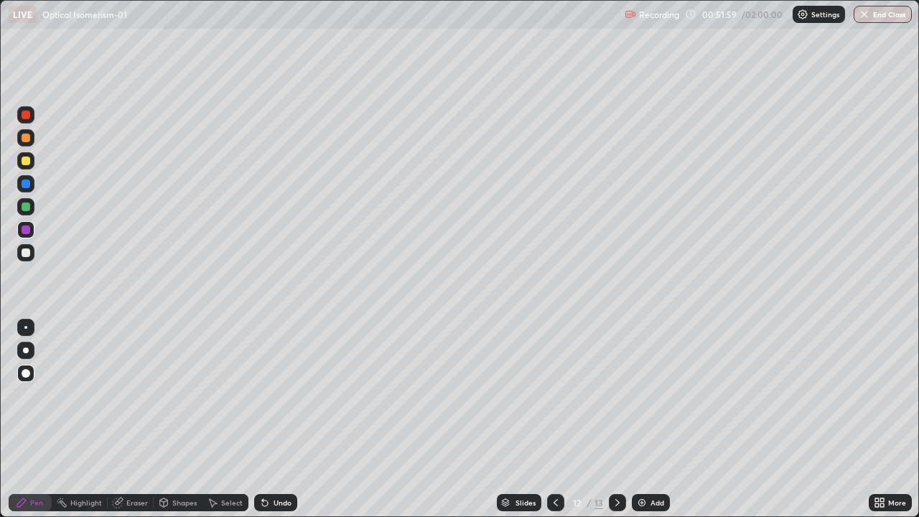
click at [39, 425] on div "Pen" at bounding box center [30, 502] width 43 height 17
click at [29, 258] on div at bounding box center [25, 252] width 17 height 17
click at [143, 425] on div "Eraser" at bounding box center [137, 502] width 22 height 7
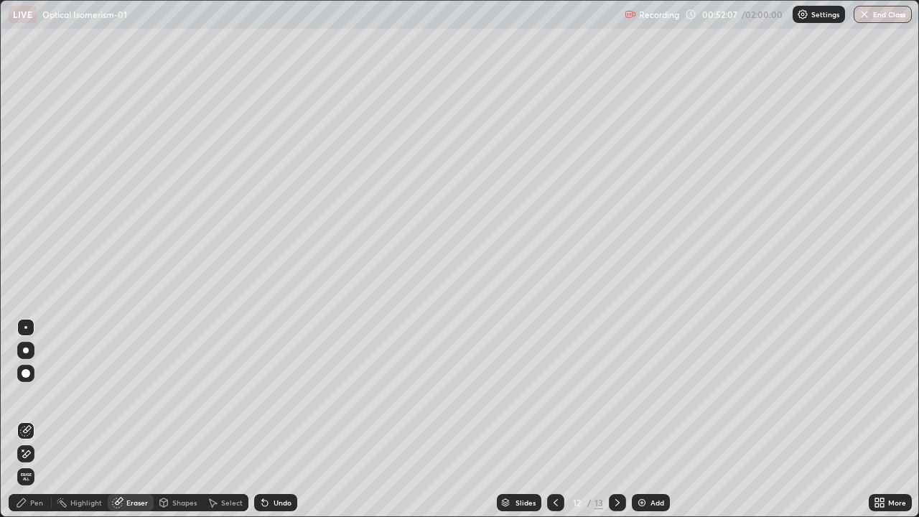
click at [29, 425] on div "Pen" at bounding box center [30, 502] width 43 height 17
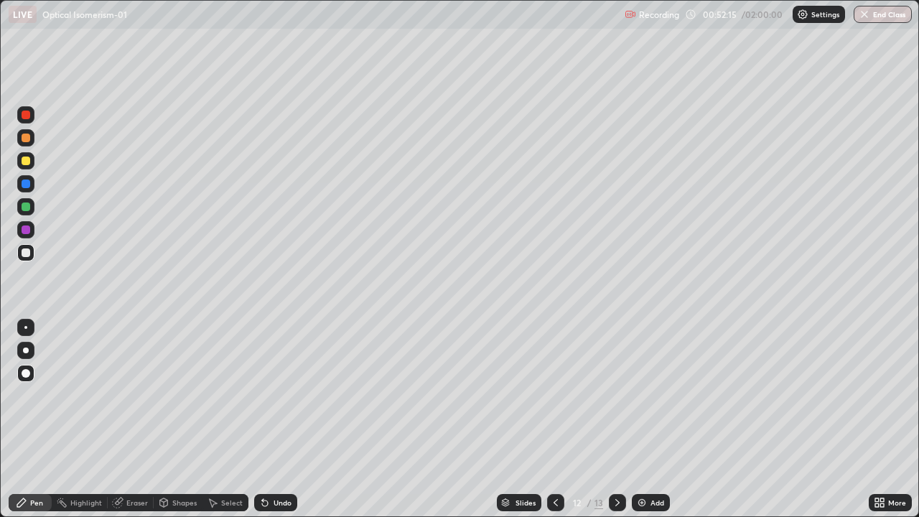
click at [27, 233] on div at bounding box center [26, 229] width 9 height 9
click at [25, 164] on div at bounding box center [26, 160] width 9 height 9
click at [26, 255] on div at bounding box center [26, 252] width 9 height 9
click at [22, 229] on div at bounding box center [26, 229] width 9 height 9
click at [273, 425] on div "Undo" at bounding box center [282, 502] width 18 height 7
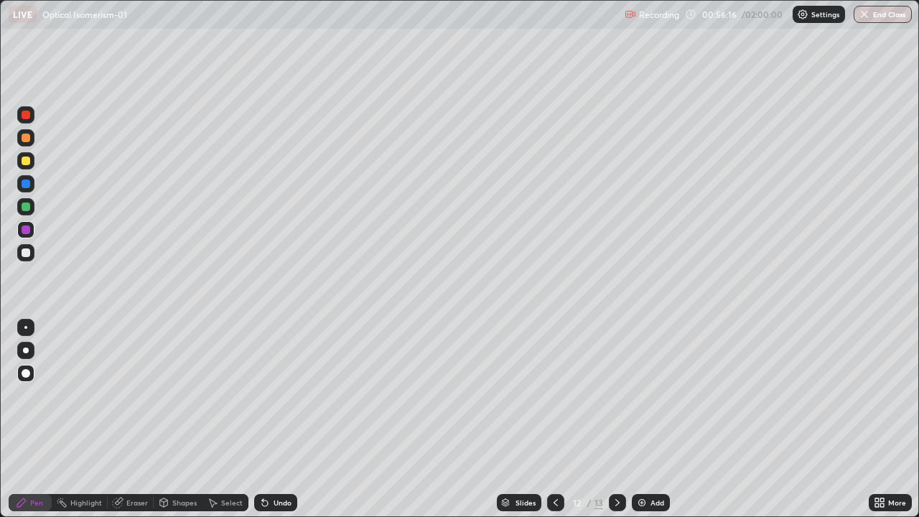
click at [270, 425] on div "Undo" at bounding box center [275, 502] width 43 height 17
click at [263, 425] on icon at bounding box center [265, 503] width 6 height 6
click at [262, 425] on icon at bounding box center [265, 503] width 6 height 6
click at [256, 425] on div "Undo" at bounding box center [275, 502] width 43 height 17
click at [24, 164] on div at bounding box center [26, 160] width 9 height 9
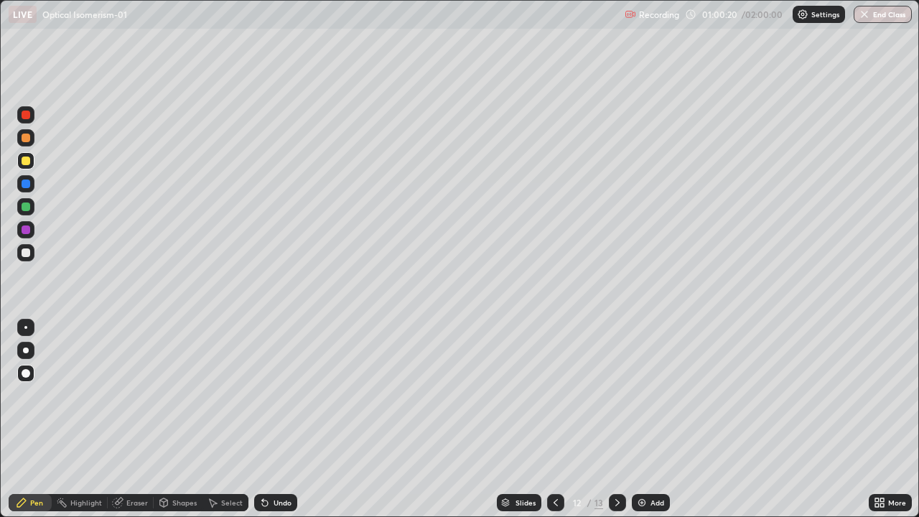
click at [663, 425] on div "Add" at bounding box center [651, 502] width 38 height 17
click at [29, 159] on div at bounding box center [26, 160] width 9 height 9
click at [29, 249] on div at bounding box center [25, 252] width 17 height 17
click at [28, 230] on div at bounding box center [26, 229] width 9 height 9
click at [24, 425] on icon at bounding box center [21, 502] width 9 height 9
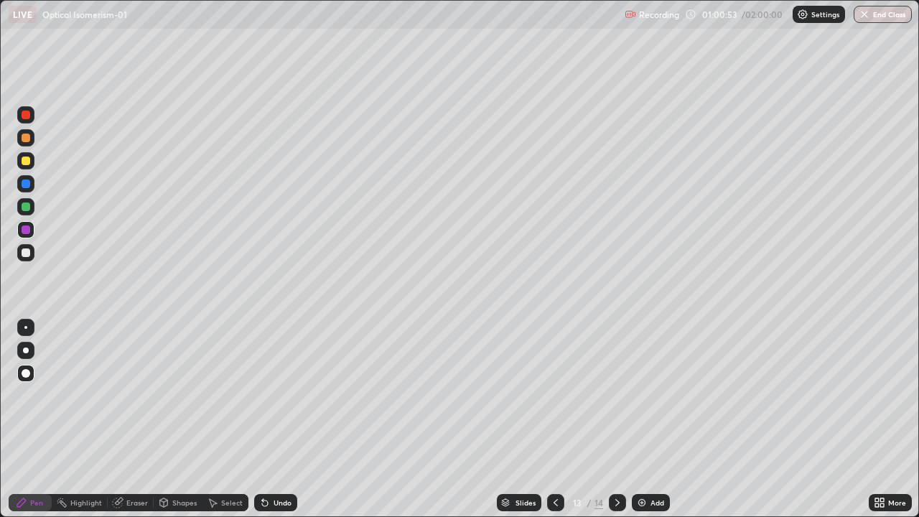
click at [23, 207] on div at bounding box center [26, 206] width 9 height 9
click at [25, 230] on div at bounding box center [26, 229] width 9 height 9
click at [286, 425] on div "Undo" at bounding box center [282, 502] width 18 height 7
click at [556, 425] on icon at bounding box center [555, 502] width 11 height 11
click at [619, 425] on icon at bounding box center [617, 502] width 11 height 11
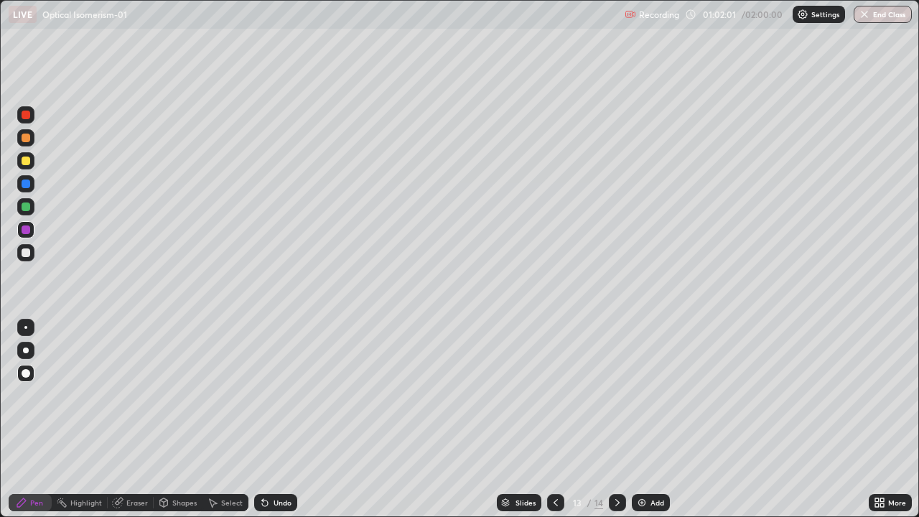
click at [36, 425] on div "Pen" at bounding box center [36, 502] width 13 height 7
click at [25, 253] on div at bounding box center [26, 252] width 9 height 9
click at [29, 145] on div at bounding box center [25, 137] width 17 height 17
click at [284, 425] on div "Undo" at bounding box center [275, 502] width 43 height 17
click at [276, 425] on div "Undo" at bounding box center [282, 502] width 18 height 7
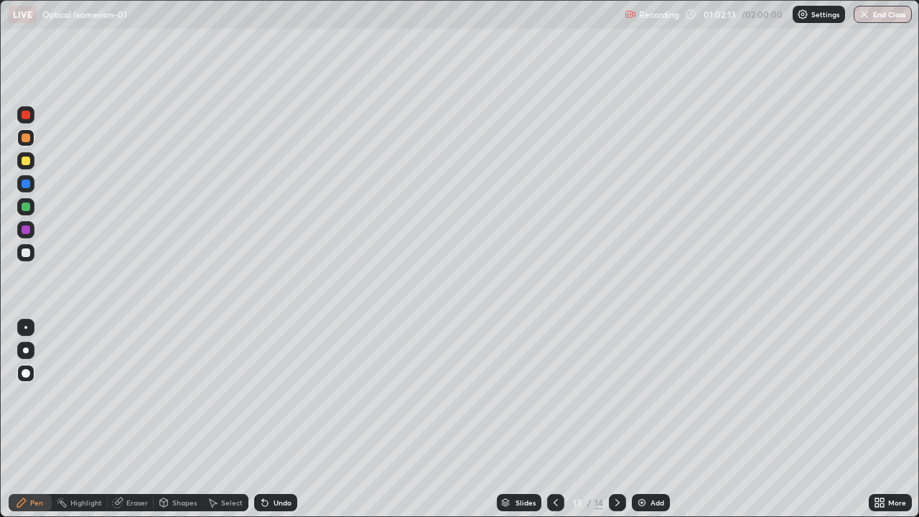
click at [273, 425] on div "Undo" at bounding box center [275, 502] width 43 height 17
click at [271, 425] on div "Undo" at bounding box center [275, 502] width 43 height 17
click at [22, 207] on div at bounding box center [26, 206] width 9 height 9
click at [28, 248] on div at bounding box center [26, 252] width 9 height 9
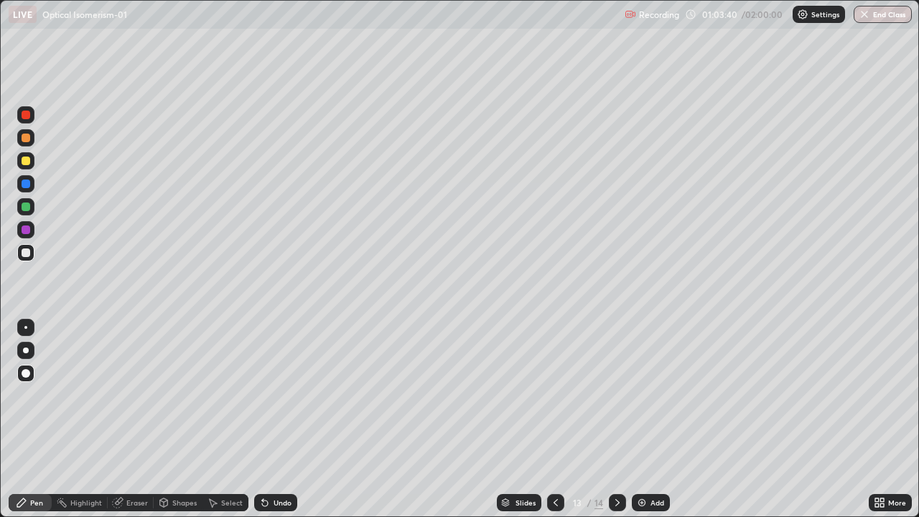
click at [647, 425] on div "Add" at bounding box center [651, 502] width 38 height 17
click at [283, 425] on div "Undo" at bounding box center [275, 502] width 43 height 17
click at [278, 425] on div "Undo" at bounding box center [275, 502] width 43 height 17
click at [22, 160] on div at bounding box center [26, 160] width 9 height 9
click at [29, 184] on div at bounding box center [26, 183] width 9 height 9
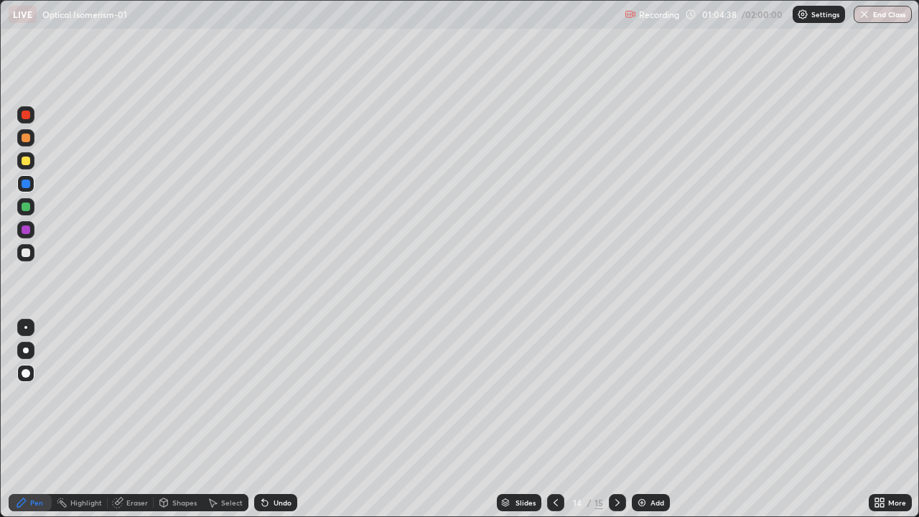
click at [27, 250] on div at bounding box center [26, 252] width 9 height 9
click at [287, 425] on div "Undo" at bounding box center [282, 502] width 18 height 7
click at [24, 225] on div at bounding box center [26, 229] width 9 height 9
click at [553, 425] on icon at bounding box center [555, 502] width 4 height 7
click at [561, 425] on div at bounding box center [555, 502] width 17 height 17
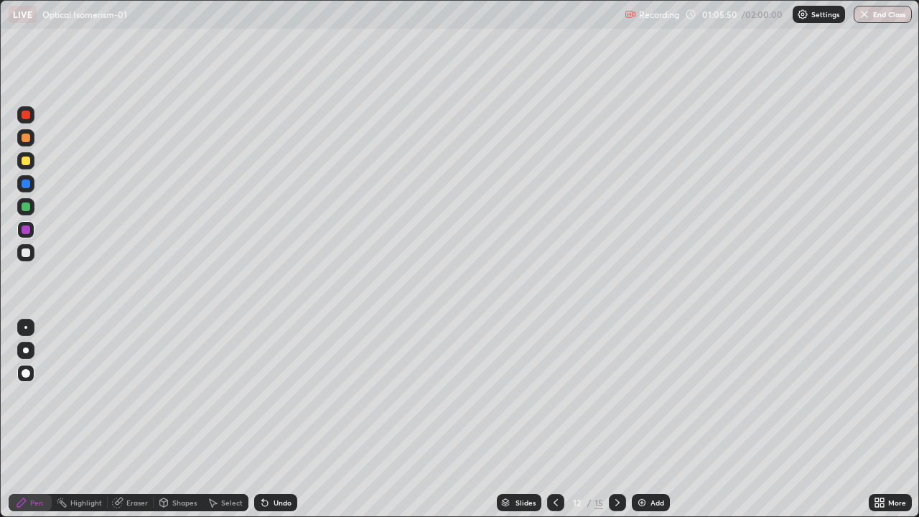
click at [616, 425] on icon at bounding box center [617, 502] width 11 height 11
click at [556, 425] on icon at bounding box center [555, 502] width 11 height 11
click at [553, 425] on icon at bounding box center [555, 502] width 11 height 11
click at [616, 425] on icon at bounding box center [617, 502] width 11 height 11
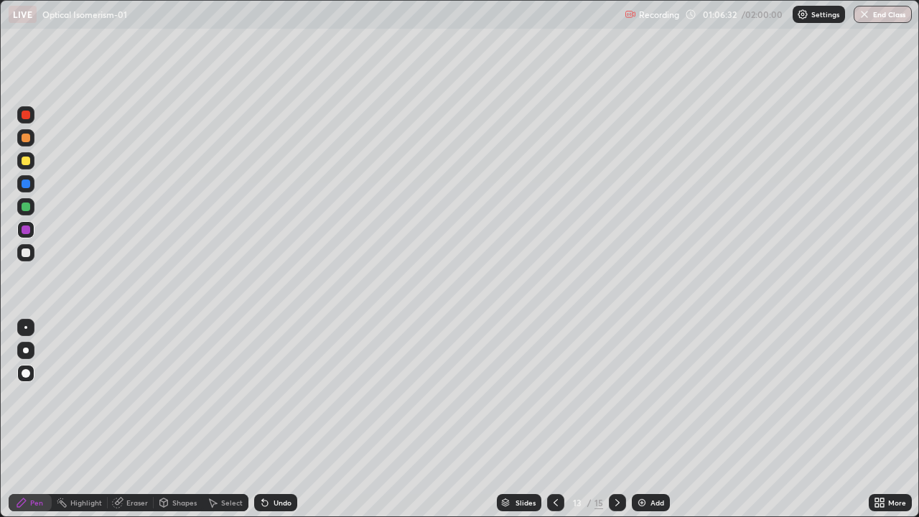
click at [616, 425] on icon at bounding box center [617, 502] width 11 height 11
click at [556, 425] on icon at bounding box center [555, 502] width 11 height 11
click at [612, 425] on icon at bounding box center [617, 502] width 11 height 11
click at [554, 425] on icon at bounding box center [555, 502] width 11 height 11
click at [556, 425] on div at bounding box center [555, 502] width 17 height 29
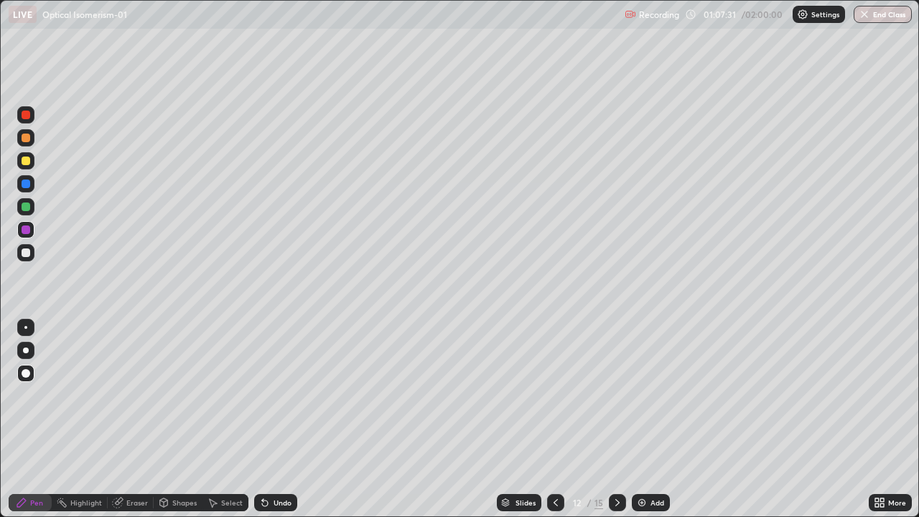
click at [616, 425] on icon at bounding box center [617, 502] width 11 height 11
click at [552, 425] on div at bounding box center [555, 502] width 17 height 17
click at [553, 425] on icon at bounding box center [555, 502] width 4 height 7
click at [614, 425] on icon at bounding box center [617, 502] width 11 height 11
click at [616, 425] on icon at bounding box center [617, 502] width 11 height 11
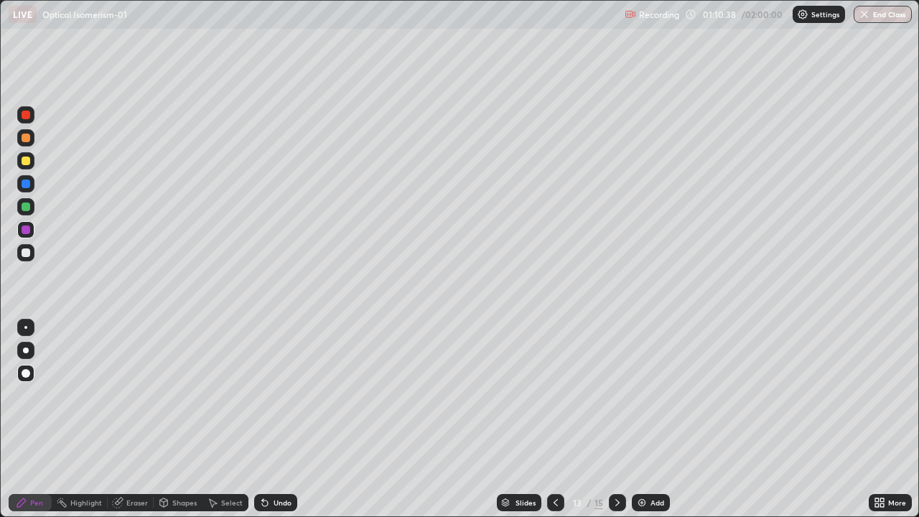
click at [616, 425] on icon at bounding box center [617, 502] width 11 height 11
click at [554, 425] on icon at bounding box center [555, 502] width 11 height 11
click at [623, 425] on div at bounding box center [617, 502] width 17 height 17
click at [554, 425] on icon at bounding box center [555, 502] width 11 height 11
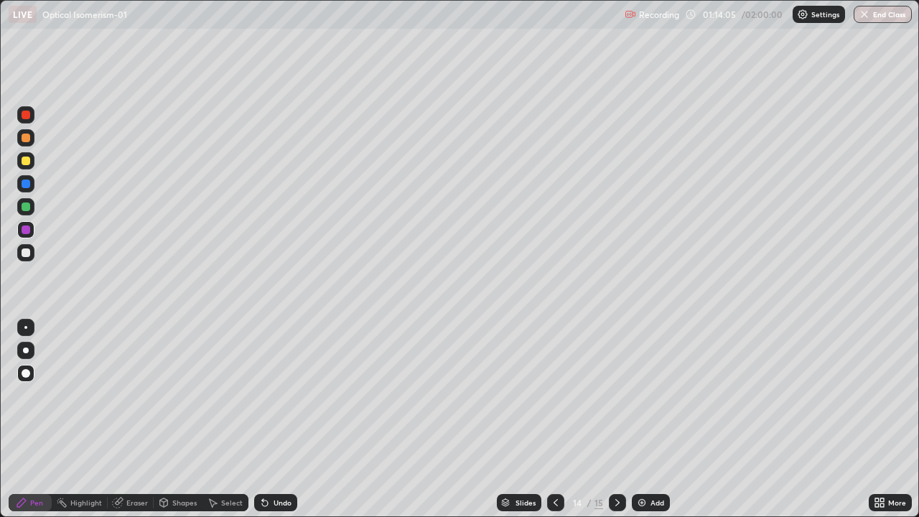
click at [622, 425] on div at bounding box center [617, 502] width 17 height 17
click at [29, 250] on div at bounding box center [26, 252] width 9 height 9
click at [35, 425] on div "Pen" at bounding box center [30, 502] width 43 height 17
click at [27, 161] on div at bounding box center [26, 160] width 9 height 9
click at [24, 251] on div at bounding box center [26, 252] width 9 height 9
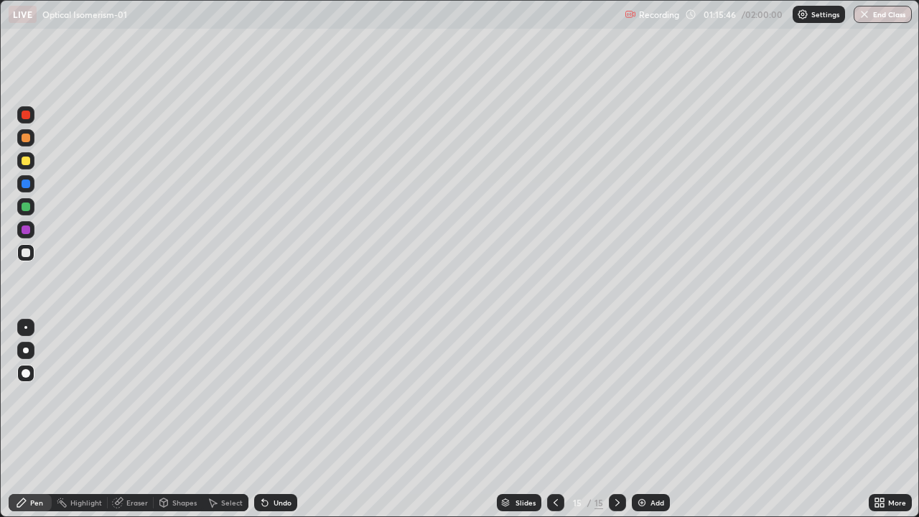
click at [29, 210] on div at bounding box center [26, 206] width 9 height 9
click at [656, 425] on div "Add" at bounding box center [657, 502] width 14 height 7
click at [29, 259] on div at bounding box center [25, 252] width 17 height 17
click at [33, 425] on div "Pen" at bounding box center [30, 502] width 43 height 17
click at [278, 425] on div "Undo" at bounding box center [282, 502] width 18 height 7
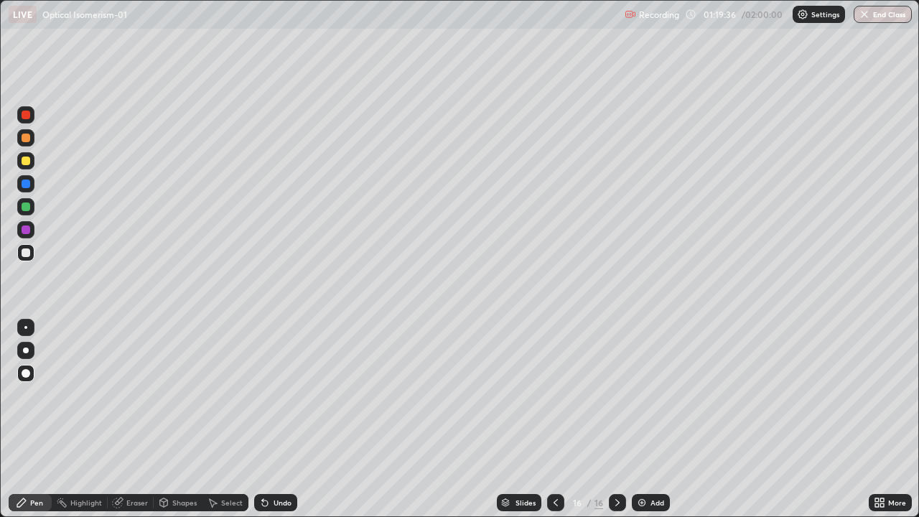
click at [27, 207] on div at bounding box center [26, 206] width 9 height 9
click at [37, 425] on div "Pen" at bounding box center [30, 502] width 43 height 17
click at [24, 253] on div at bounding box center [26, 252] width 9 height 9
click at [517, 425] on div "Slides" at bounding box center [525, 502] width 20 height 7
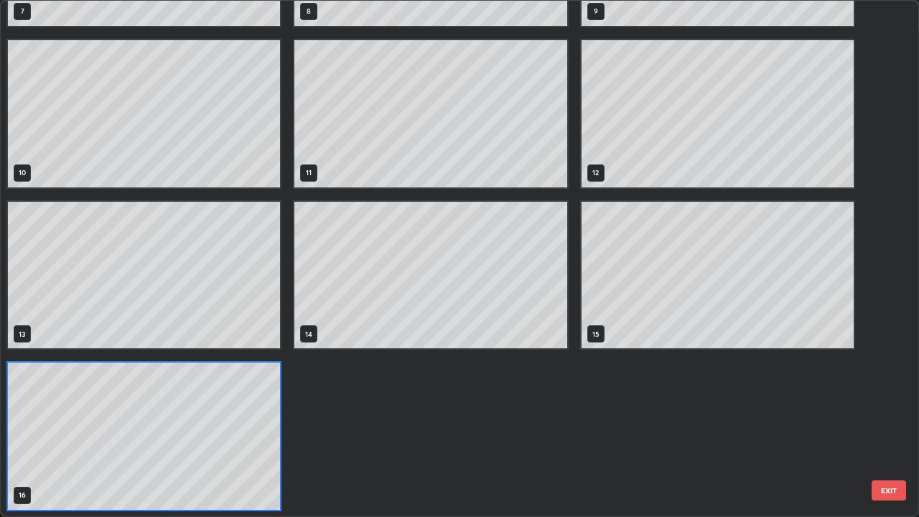
scroll to position [511, 910]
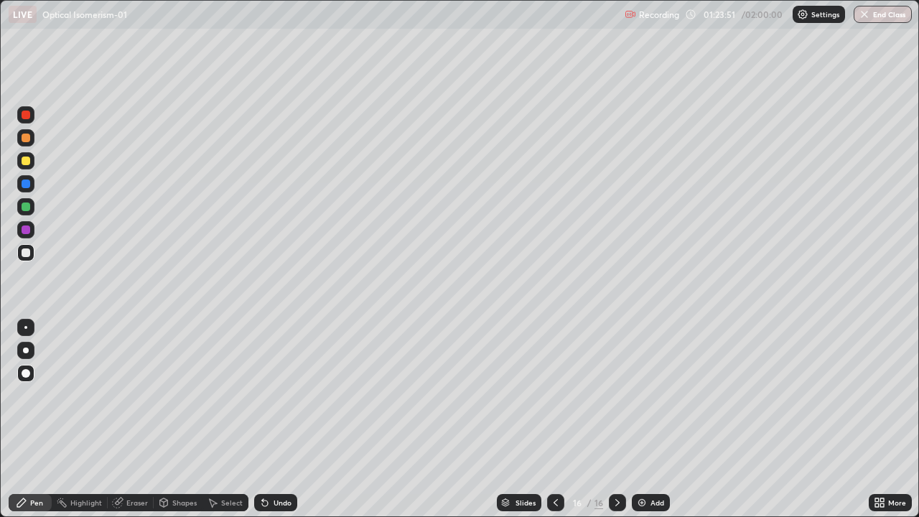
click at [652, 425] on div "Add" at bounding box center [657, 502] width 14 height 7
click at [28, 162] on div at bounding box center [26, 160] width 9 height 9
click at [25, 253] on div at bounding box center [26, 252] width 9 height 9
click at [149, 425] on div "Eraser" at bounding box center [131, 502] width 46 height 17
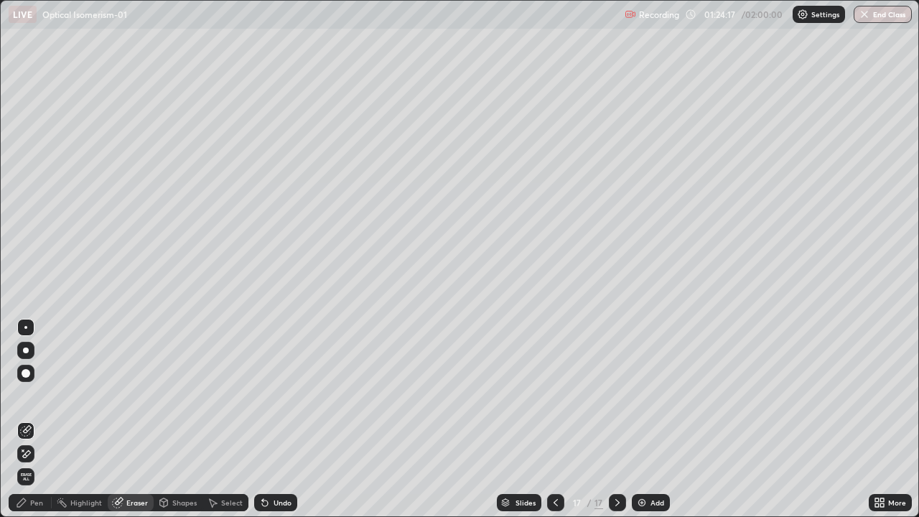
click at [33, 425] on div "Pen" at bounding box center [36, 502] width 13 height 7
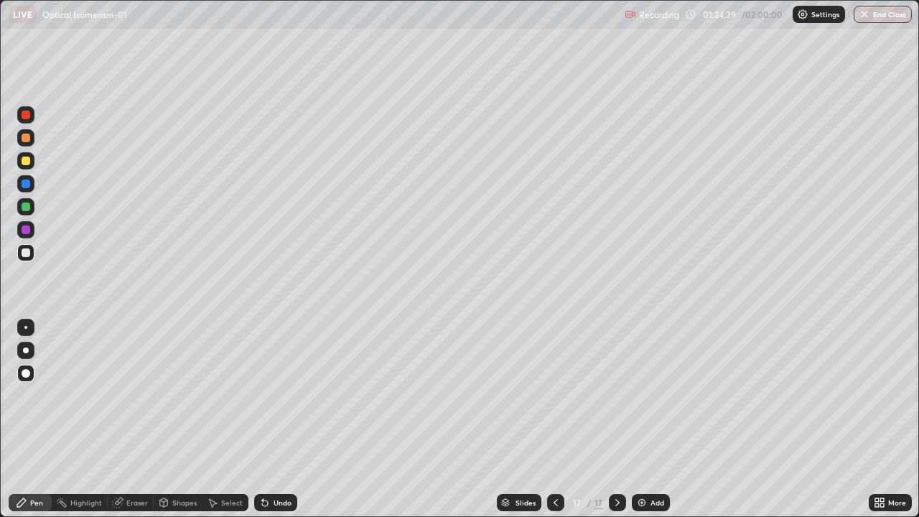
click at [135, 425] on div "Eraser" at bounding box center [137, 502] width 22 height 7
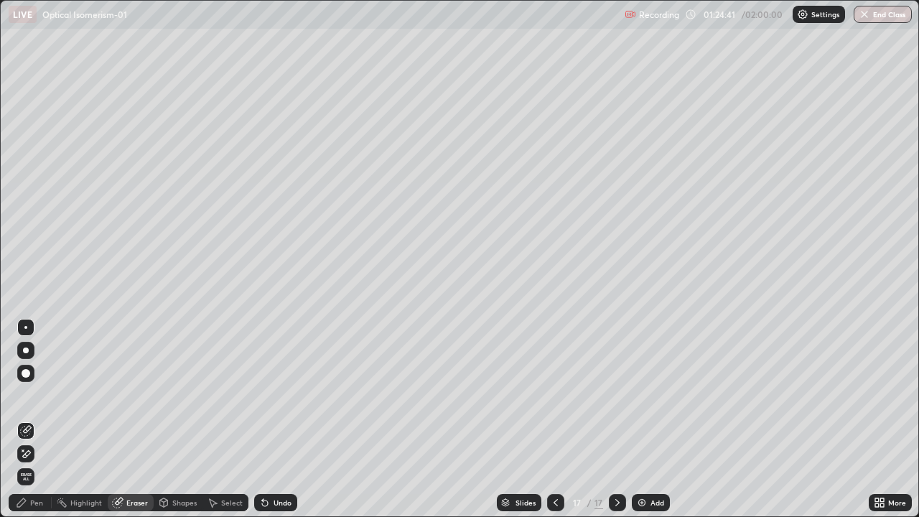
click at [38, 425] on div "Pen" at bounding box center [30, 502] width 43 height 17
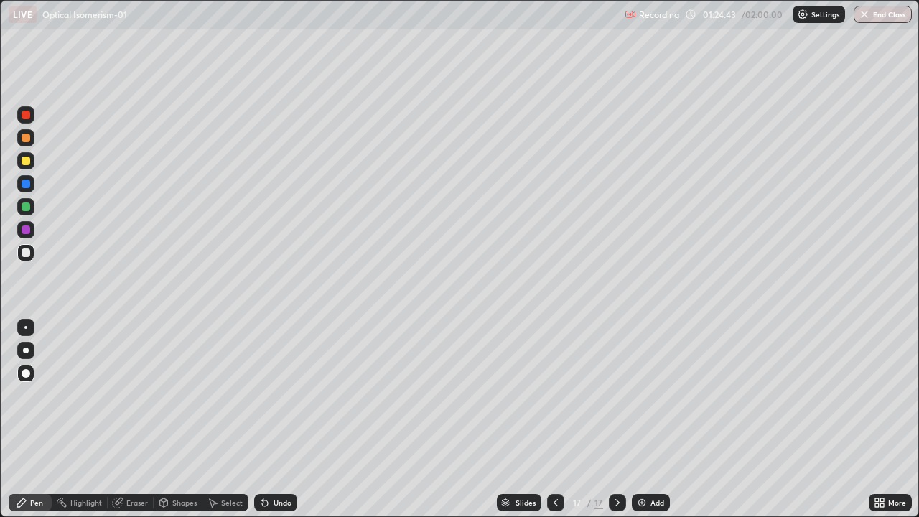
click at [28, 187] on div at bounding box center [26, 183] width 9 height 9
click at [22, 253] on div at bounding box center [26, 252] width 9 height 9
click at [31, 234] on div at bounding box center [25, 229] width 17 height 17
click at [24, 167] on div at bounding box center [25, 160] width 17 height 17
click at [652, 425] on div "Add" at bounding box center [657, 502] width 14 height 7
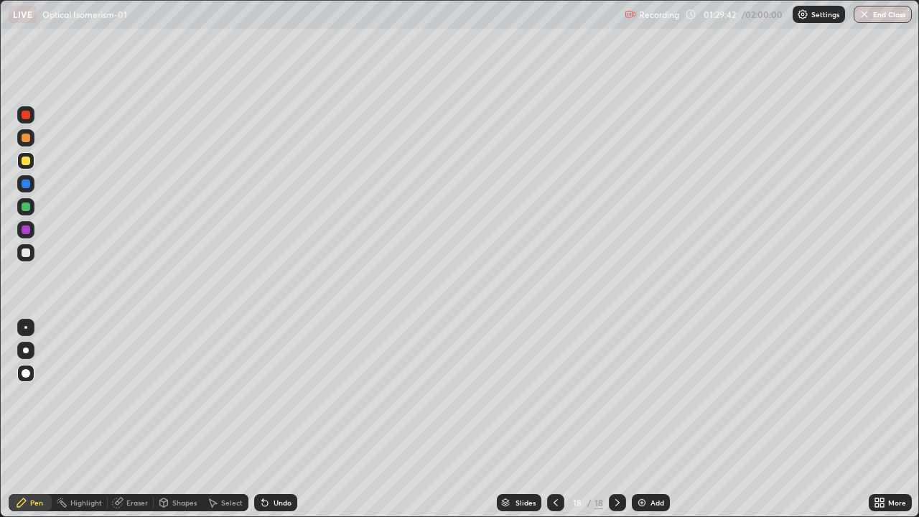
click at [29, 254] on div at bounding box center [26, 252] width 9 height 9
click at [32, 425] on div "Pen" at bounding box center [36, 502] width 13 height 7
click at [24, 161] on div at bounding box center [26, 160] width 9 height 9
click at [526, 425] on div "Slides" at bounding box center [525, 502] width 20 height 7
click at [31, 253] on div at bounding box center [25, 252] width 17 height 17
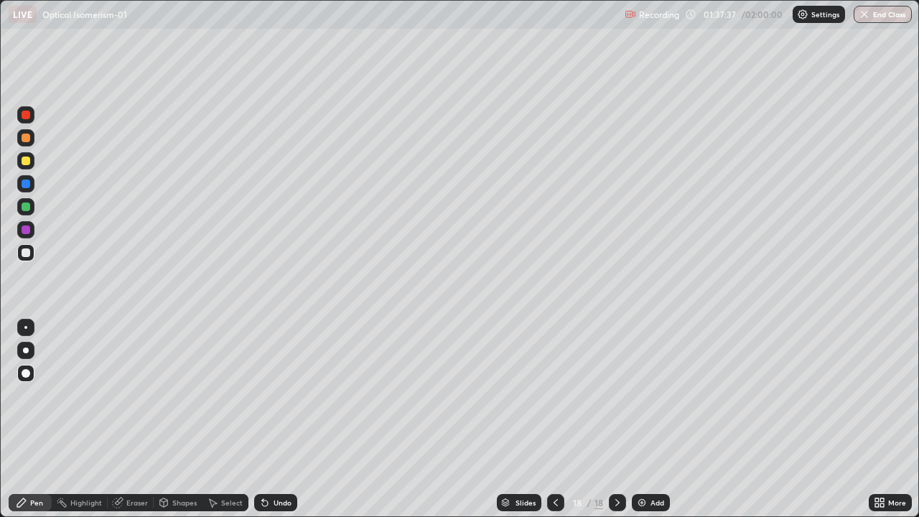
click at [554, 425] on icon at bounding box center [555, 502] width 11 height 11
click at [617, 425] on icon at bounding box center [617, 502] width 11 height 11
click at [37, 425] on div "Pen" at bounding box center [36, 502] width 13 height 7
click at [28, 204] on div at bounding box center [26, 206] width 9 height 9
click at [40, 425] on div "Pen" at bounding box center [36, 502] width 13 height 7
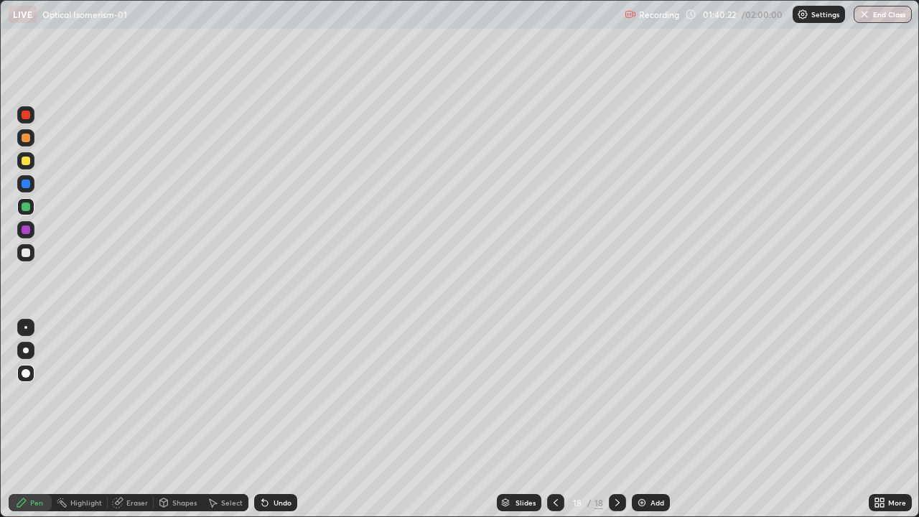
click at [622, 425] on div at bounding box center [617, 502] width 17 height 17
click at [651, 425] on div "Add" at bounding box center [651, 502] width 38 height 17
click at [32, 255] on div at bounding box center [25, 252] width 17 height 17
click at [28, 255] on div at bounding box center [26, 252] width 9 height 9
click at [43, 425] on div "Pen" at bounding box center [30, 502] width 43 height 17
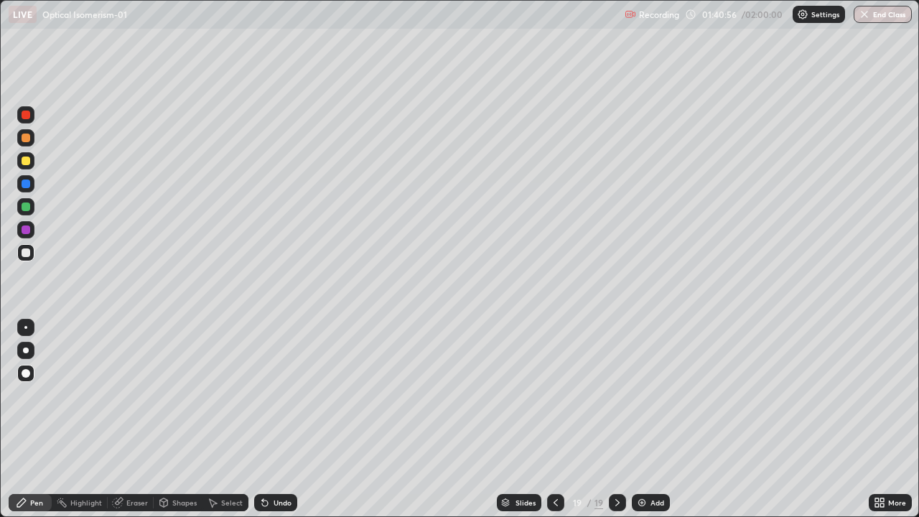
click at [32, 211] on div at bounding box center [25, 206] width 17 height 17
click at [136, 425] on div "Eraser" at bounding box center [131, 502] width 46 height 17
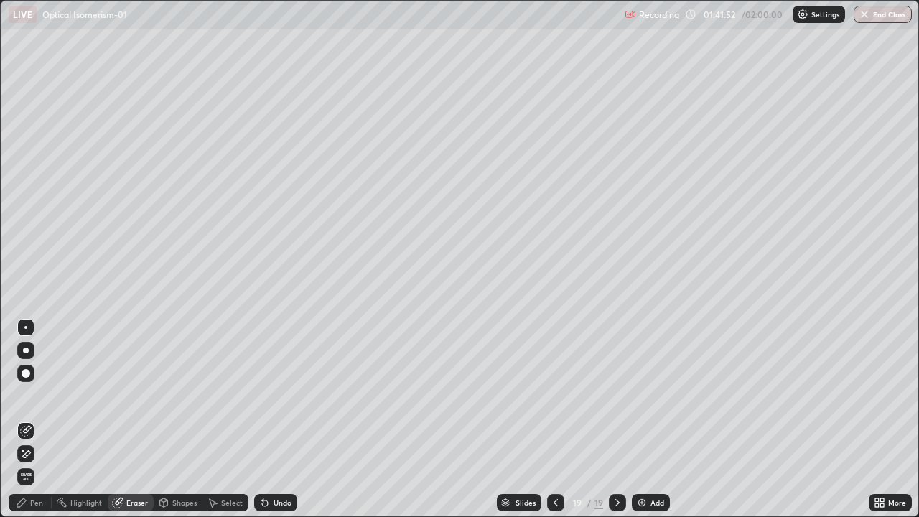
click at [29, 425] on div "Pen" at bounding box center [30, 502] width 43 height 17
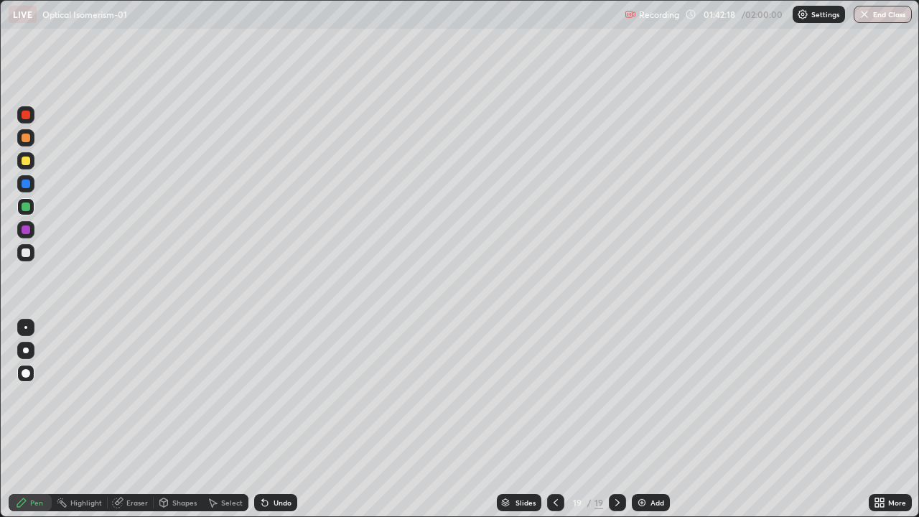
click at [25, 254] on div at bounding box center [26, 252] width 9 height 9
click at [525, 425] on div "Slides" at bounding box center [525, 502] width 20 height 7
click at [617, 425] on icon at bounding box center [617, 502] width 4 height 7
click at [653, 425] on div "Add" at bounding box center [657, 502] width 14 height 7
click at [36, 425] on div "Pen" at bounding box center [30, 502] width 43 height 17
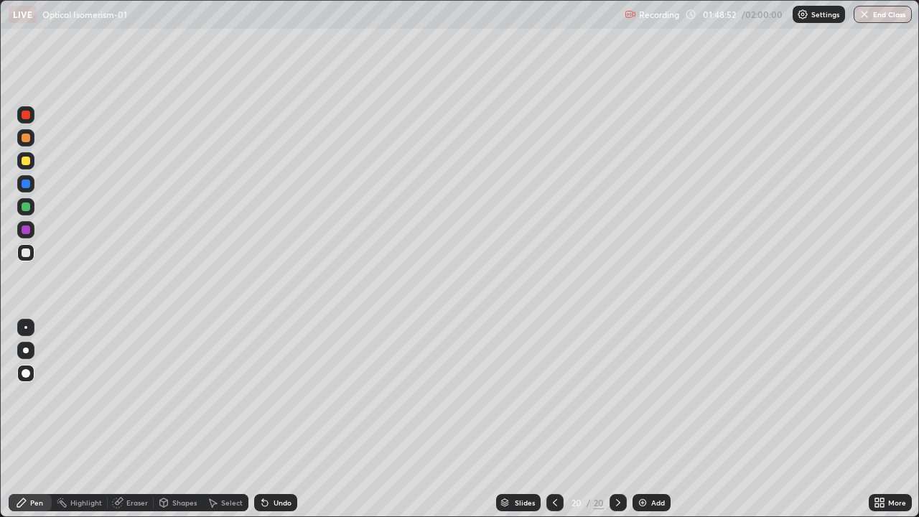
click at [28, 208] on div at bounding box center [26, 206] width 9 height 9
click at [888, 16] on button "End Class" at bounding box center [882, 14] width 58 height 17
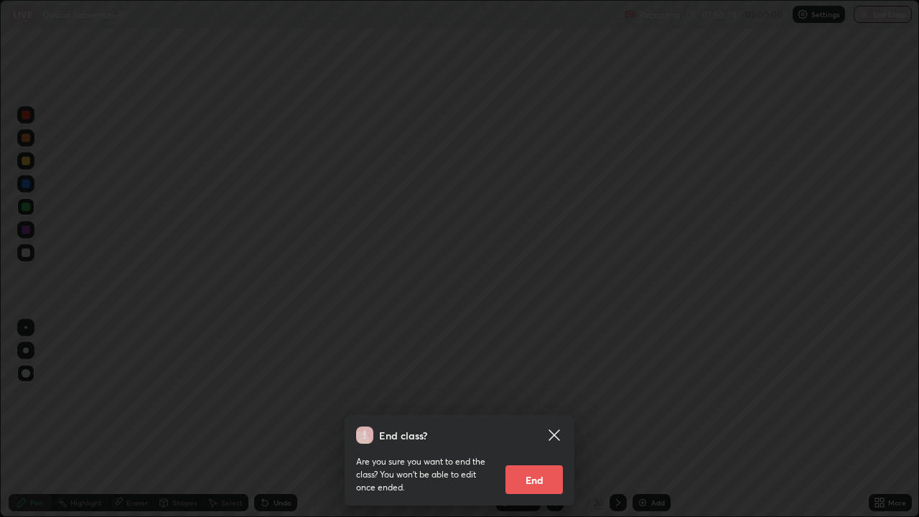
click at [541, 425] on button "End" at bounding box center [533, 479] width 57 height 29
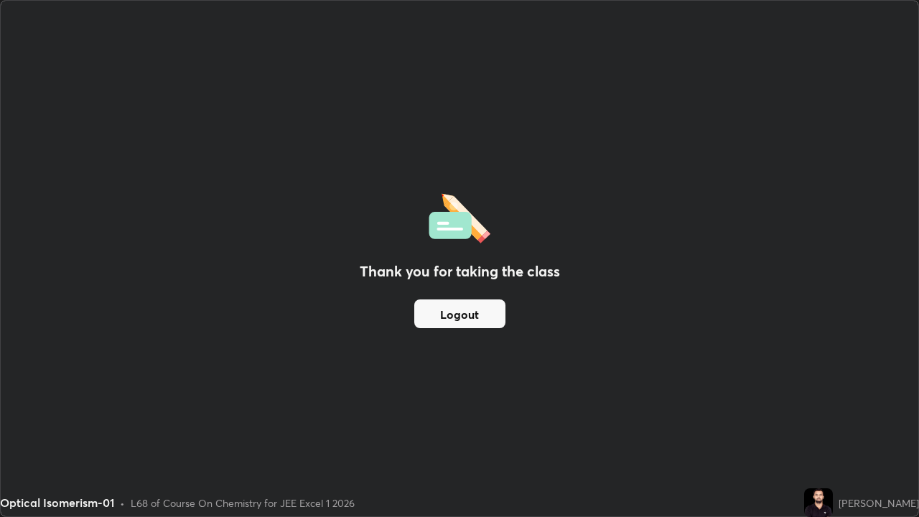
click at [490, 308] on button "Logout" at bounding box center [459, 313] width 91 height 29
click at [486, 305] on button "Logout" at bounding box center [459, 313] width 91 height 29
